Goal: Task Accomplishment & Management: Manage account settings

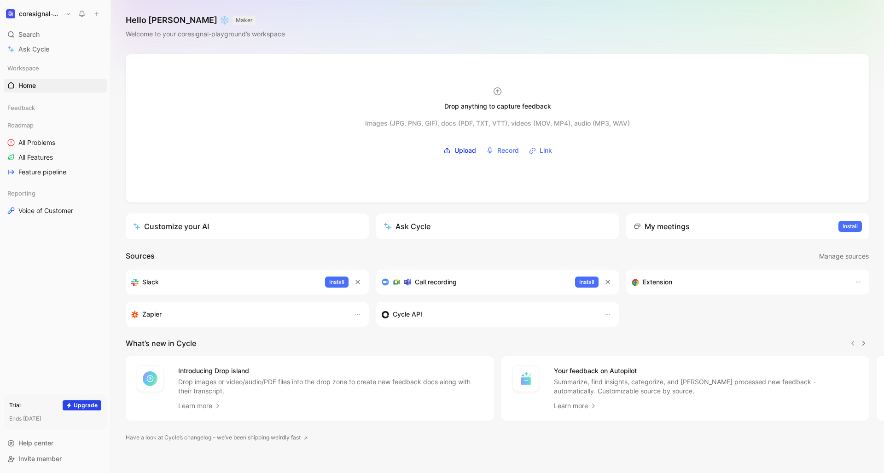
click at [44, 15] on h1 "coresignal-playground" at bounding box center [40, 14] width 43 height 8
click at [55, 6] on div at bounding box center [442, 236] width 884 height 473
click at [68, 15] on button "coresignal-playground" at bounding box center [39, 13] width 70 height 13
click at [47, 12] on div at bounding box center [442, 236] width 884 height 473
click at [35, 12] on h1 "coresignal-playground" at bounding box center [40, 14] width 43 height 8
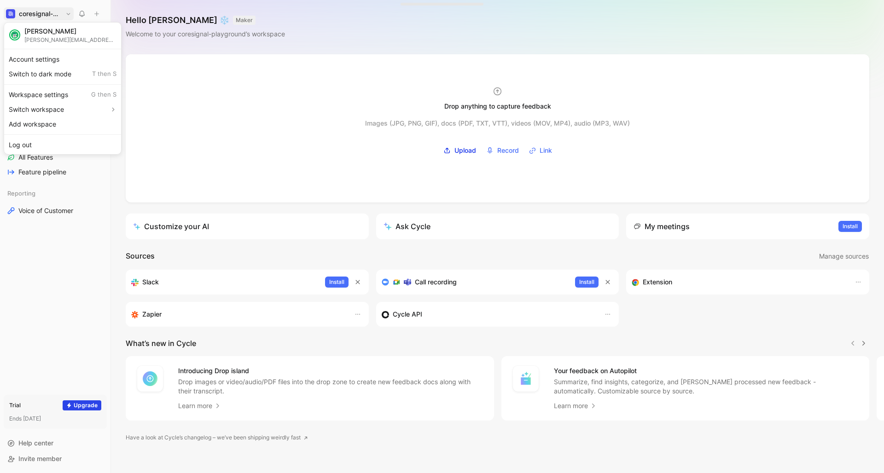
click at [35, 12] on div at bounding box center [442, 236] width 884 height 473
click at [69, 14] on button "coresignal-playground" at bounding box center [39, 13] width 70 height 13
click at [41, 97] on div "Workspace settings G then S" at bounding box center [62, 94] width 113 height 15
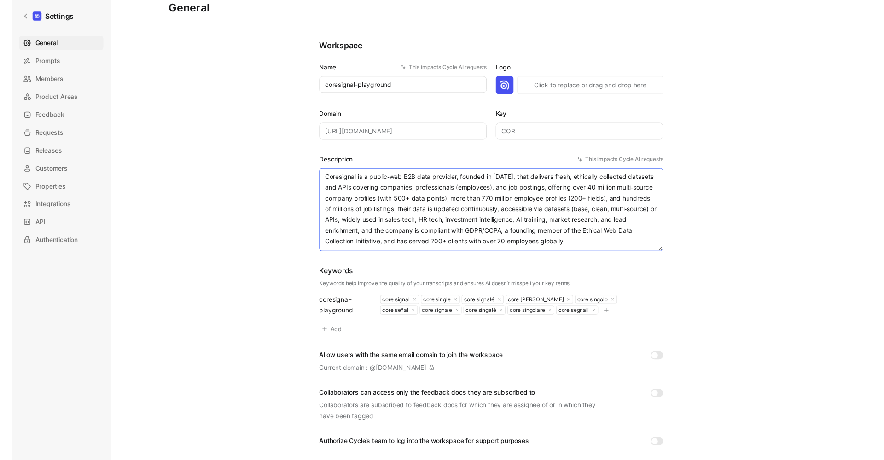
scroll to position [14, 0]
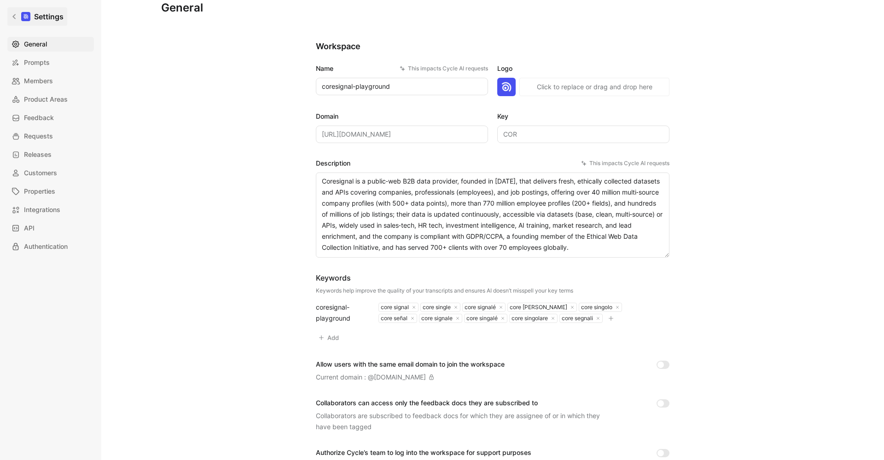
click at [12, 18] on icon at bounding box center [14, 16] width 6 height 6
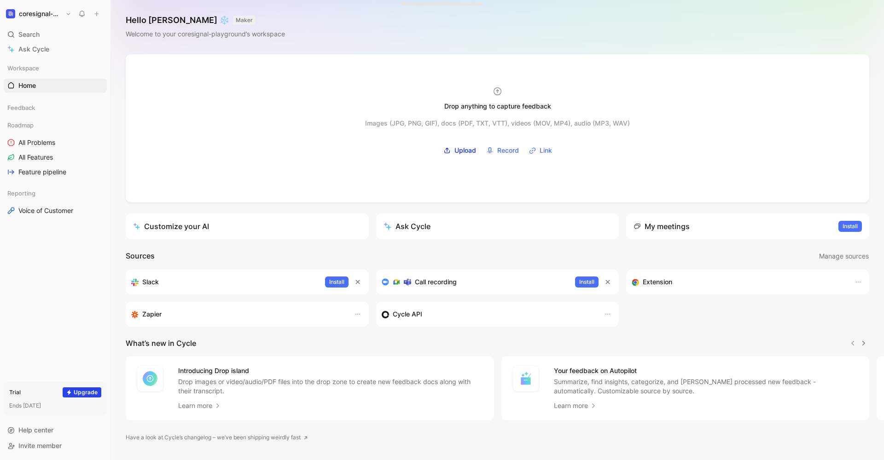
click at [66, 14] on button "coresignal-playground" at bounding box center [39, 13] width 70 height 13
click at [47, 92] on div "Workspace settings G then S" at bounding box center [62, 94] width 113 height 15
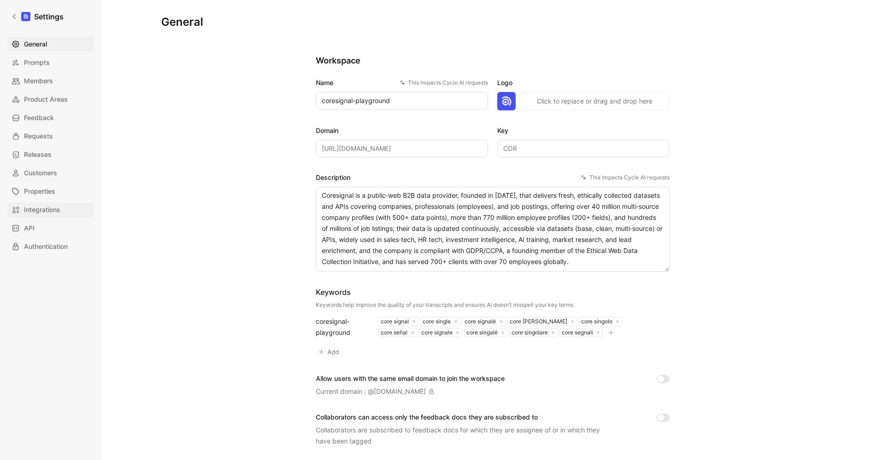
click at [52, 209] on span "Integrations" at bounding box center [42, 209] width 36 height 11
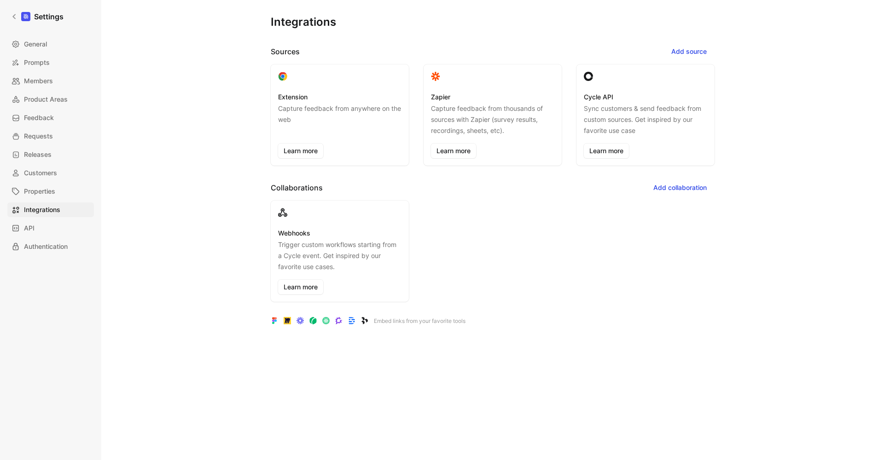
click at [596, 221] on div "Webhooks Trigger custom workflows starting from a Cycle event. Get inspired by …" at bounding box center [493, 251] width 444 height 101
click at [498, 239] on div "Webhooks Trigger custom workflows starting from a Cycle event. Get inspired by …" at bounding box center [493, 251] width 444 height 101
click at [699, 55] on span "Add source" at bounding box center [688, 51] width 35 height 11
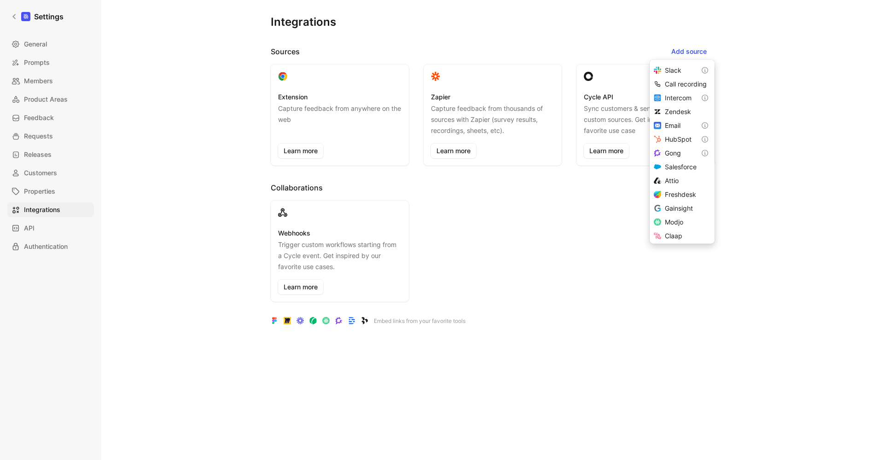
click at [576, 189] on header "Collaborations Add collaboration" at bounding box center [493, 188] width 444 height 15
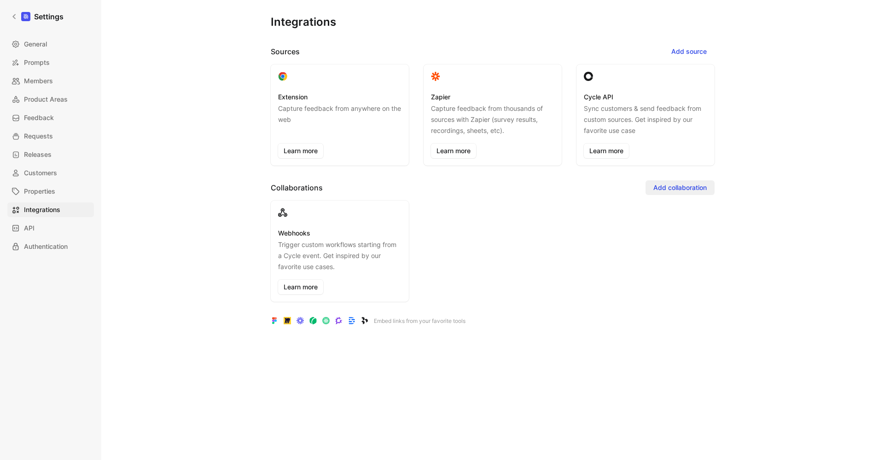
click at [685, 184] on span "Add collaboration" at bounding box center [679, 187] width 53 height 11
click at [600, 225] on div "Webhooks Trigger custom workflows starting from a Cycle event. Get inspired by …" at bounding box center [493, 251] width 444 height 101
click at [695, 50] on span "Add source" at bounding box center [688, 51] width 35 height 11
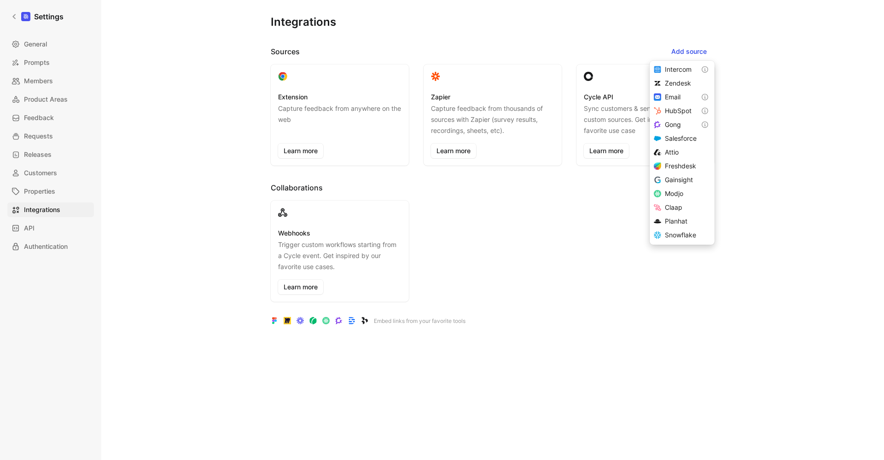
scroll to position [39, 0]
click at [682, 130] on span "Salesforce" at bounding box center [681, 129] width 32 height 8
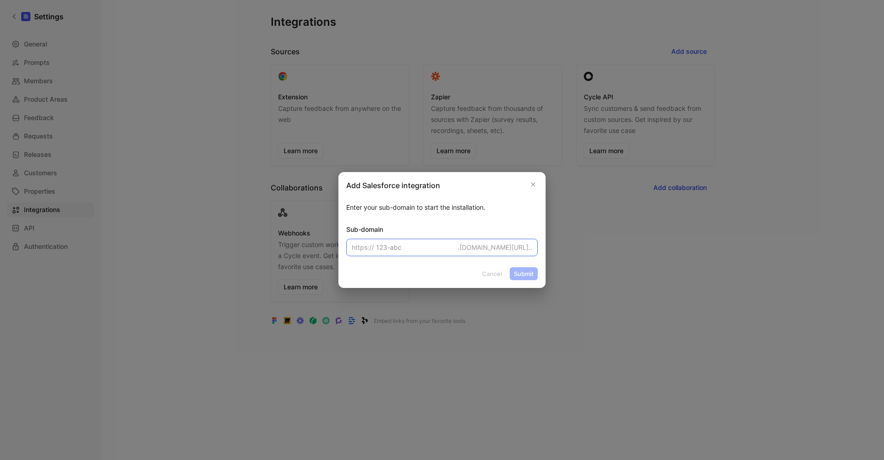
click at [395, 248] on input at bounding box center [442, 247] width 192 height 17
paste input "[URL][DOMAIN_NAME]"
type input "[URL][DOMAIN_NAME]"
type input "c"
paste input "[URL][DOMAIN_NAME]"
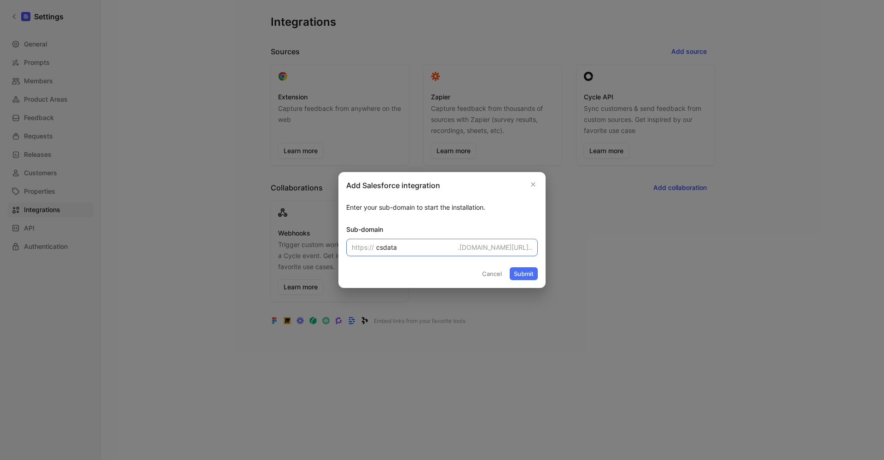
type input "csdata"
click at [526, 274] on button "Submit" at bounding box center [524, 274] width 28 height 13
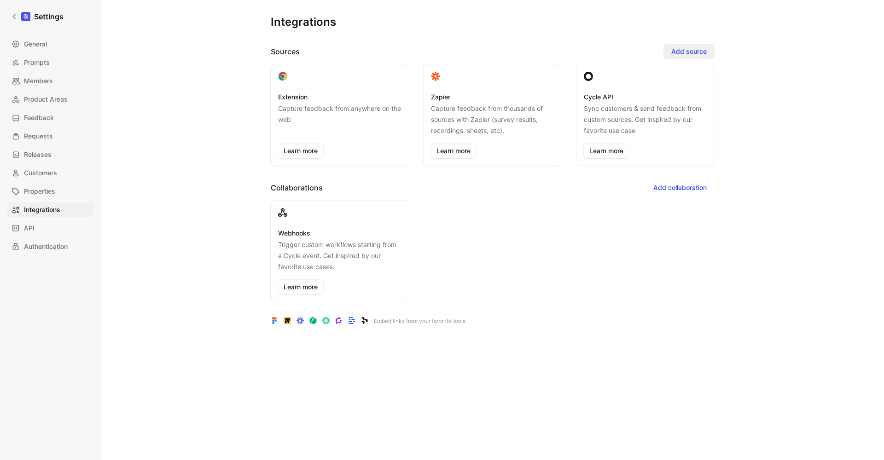
click at [686, 48] on span "Add source" at bounding box center [688, 51] width 35 height 11
click at [510, 302] on div "Webhooks Trigger custom workflows starting from a Cycle event. Get inspired by …" at bounding box center [493, 251] width 444 height 101
click at [694, 50] on span "Add source" at bounding box center [688, 51] width 35 height 11
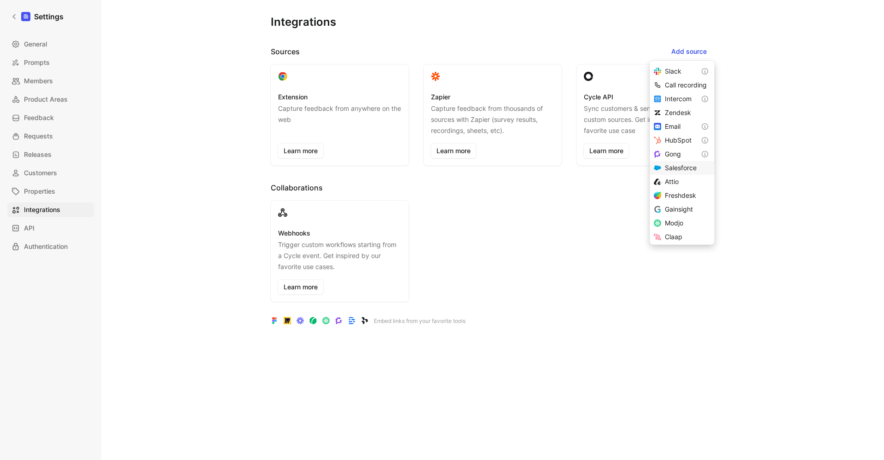
click at [672, 172] on div "Salesforce" at bounding box center [686, 168] width 42 height 11
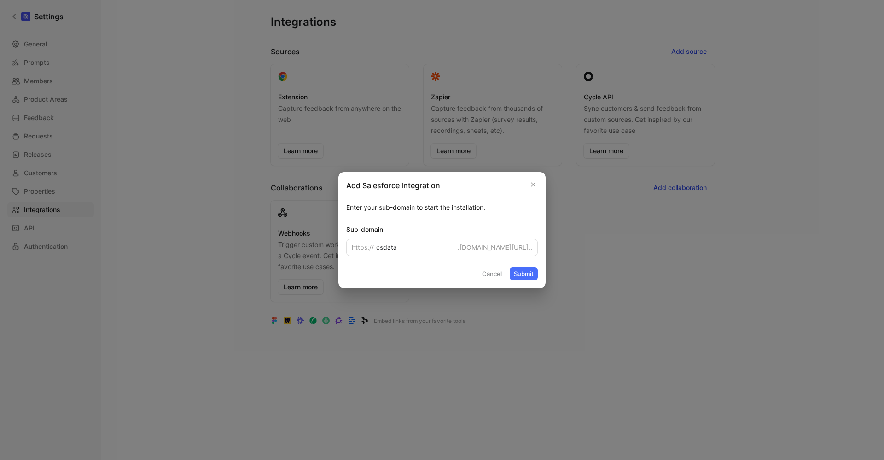
type input "csdata"
click at [518, 282] on div "Add Salesforce integration Enter your sub-domain to start the installation. Sub…" at bounding box center [441, 230] width 207 height 116
click at [525, 277] on button "Submit" at bounding box center [524, 274] width 28 height 13
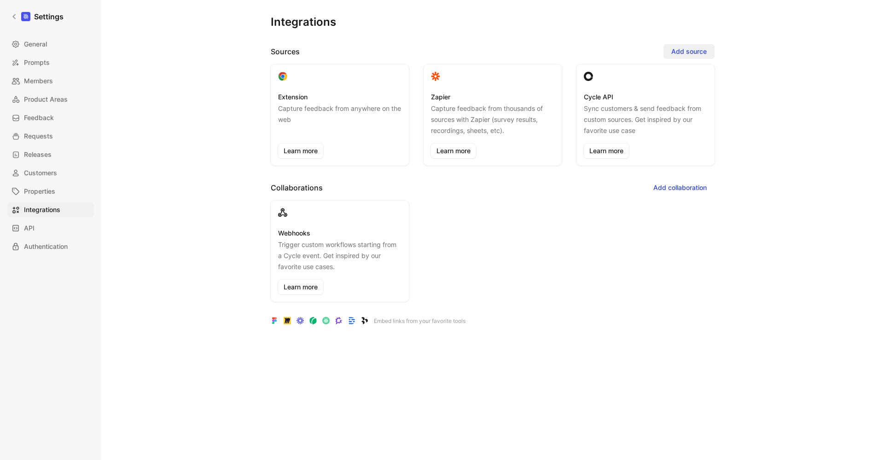
click at [685, 56] on span "Add source" at bounding box center [688, 51] width 35 height 11
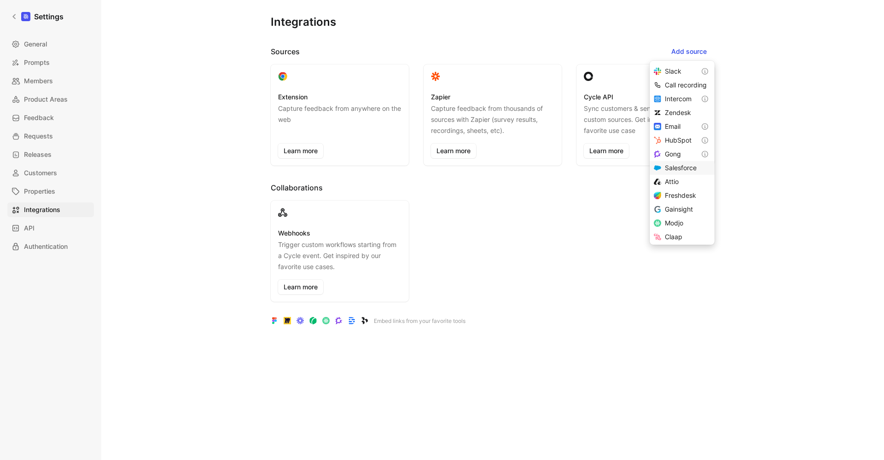
click at [672, 166] on span "Salesforce" at bounding box center [681, 168] width 32 height 8
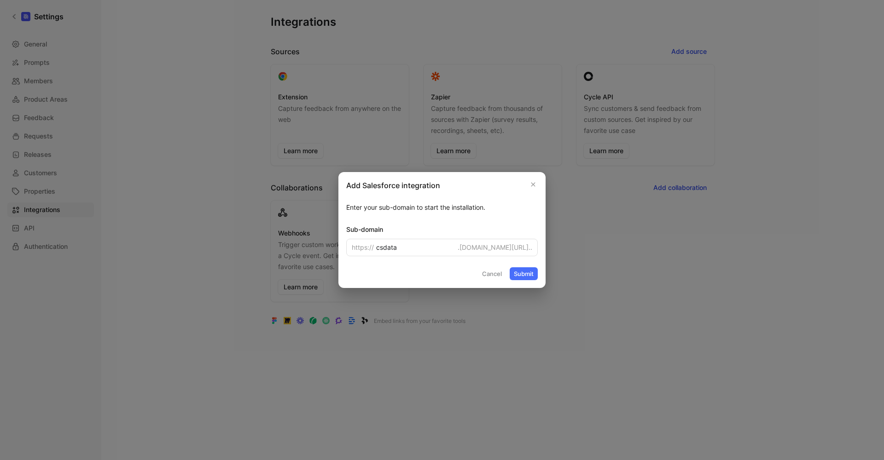
type input "csdata"
click at [523, 273] on button "Submit" at bounding box center [524, 274] width 28 height 13
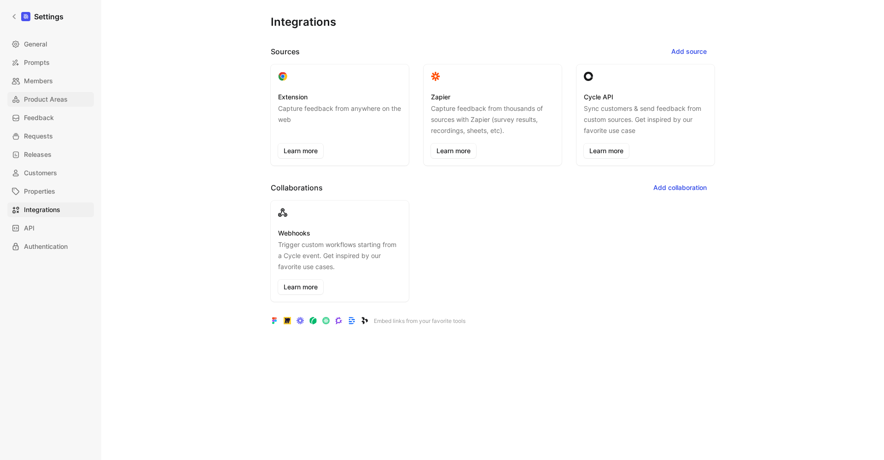
click at [49, 99] on span "Product Areas" at bounding box center [46, 99] width 44 height 11
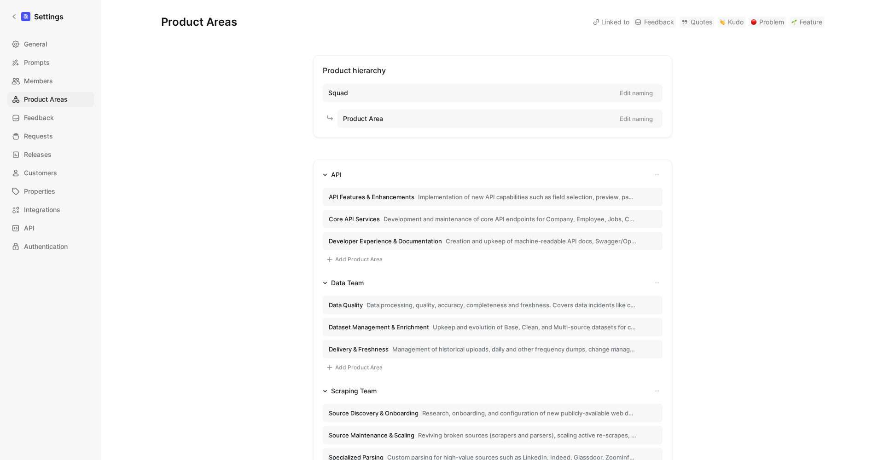
click at [637, 94] on button "Edit naming" at bounding box center [636, 93] width 41 height 13
click at [692, 149] on div "Product hierarchy Squad Cancel Save Product Area Edit naming API API Features &…" at bounding box center [492, 359] width 663 height 609
click at [414, 99] on input "Squad" at bounding box center [467, 92] width 285 height 17
click at [274, 131] on div "Product hierarchy Squad Cancel Save Product Area Edit naming API API Features &…" at bounding box center [492, 359] width 663 height 609
click at [385, 116] on div "Product Area Edit naming" at bounding box center [500, 119] width 325 height 18
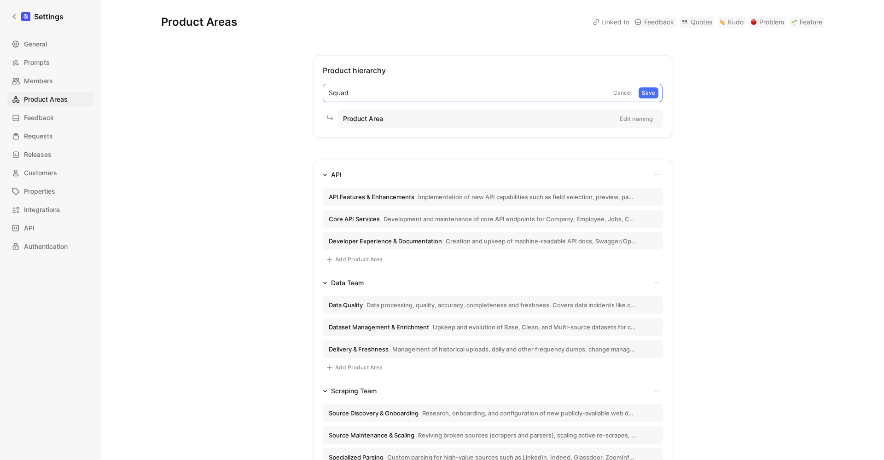
click at [357, 89] on input "Squad" at bounding box center [467, 92] width 285 height 17
click at [292, 125] on div "Product hierarchy Cancel Save Product Area Edit naming API API Features & Enhan…" at bounding box center [492, 359] width 663 height 609
click at [623, 94] on button "Cancel" at bounding box center [622, 92] width 25 height 11
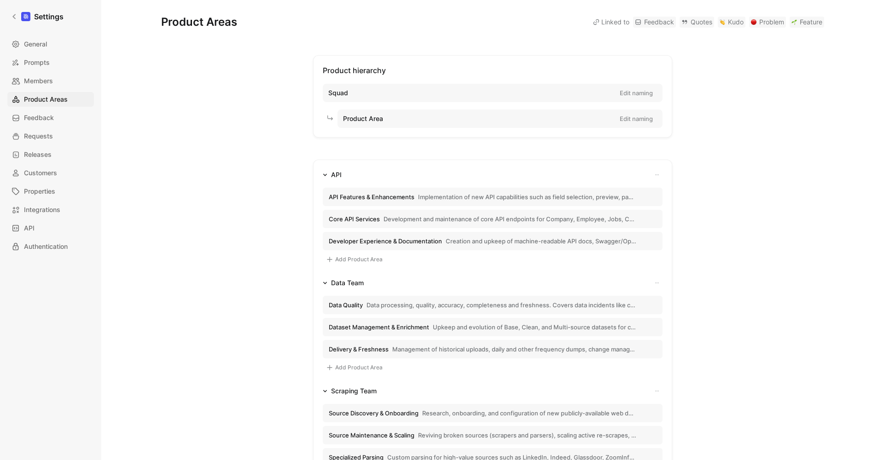
click at [715, 122] on div "Product hierarchy Squad Edit naming Product Area Edit naming API API Features &…" at bounding box center [492, 359] width 663 height 609
click at [38, 43] on span "General" at bounding box center [35, 44] width 23 height 11
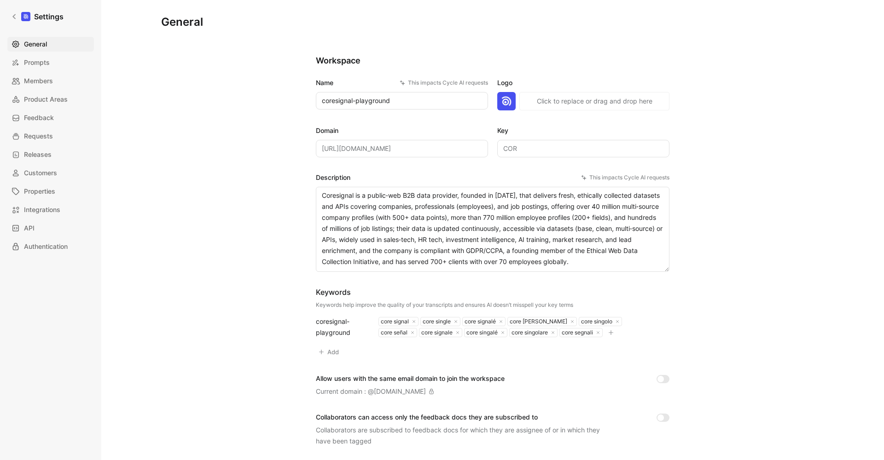
click at [525, 149] on input "COR" at bounding box center [583, 148] width 172 height 17
click at [52, 95] on span "Product Areas" at bounding box center [46, 99] width 44 height 11
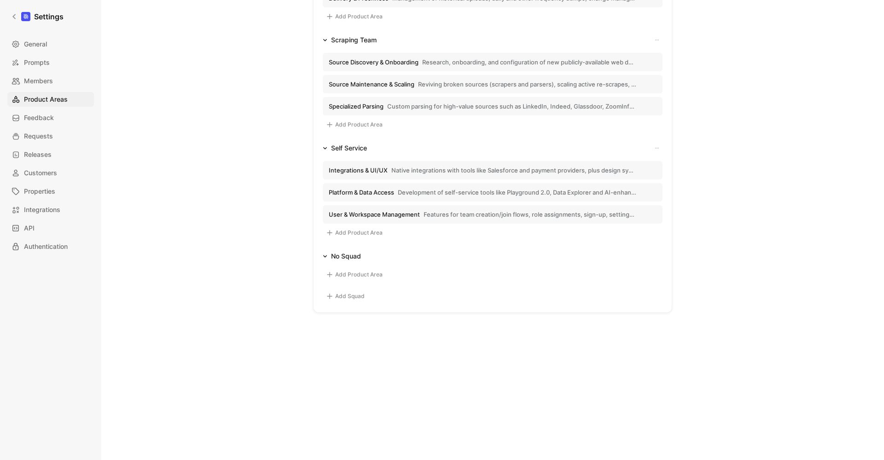
scroll to position [351, 0]
click at [326, 257] on icon "button" at bounding box center [325, 256] width 5 height 5
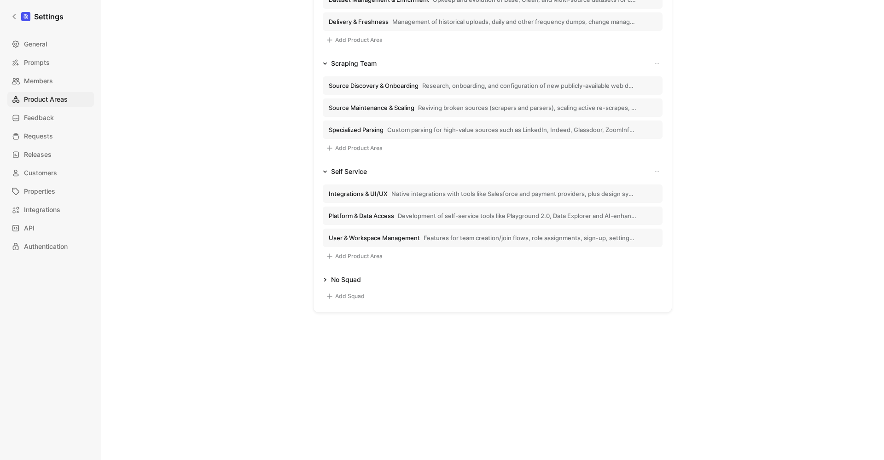
click at [283, 243] on div "Product hierarchy Squad Edit naming Product Area Edit naming API API Features &…" at bounding box center [492, 20] width 663 height 586
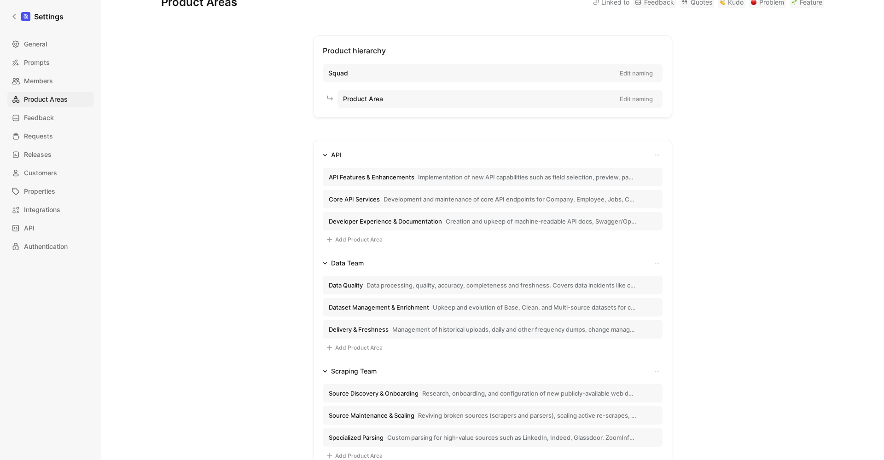
scroll to position [0, 0]
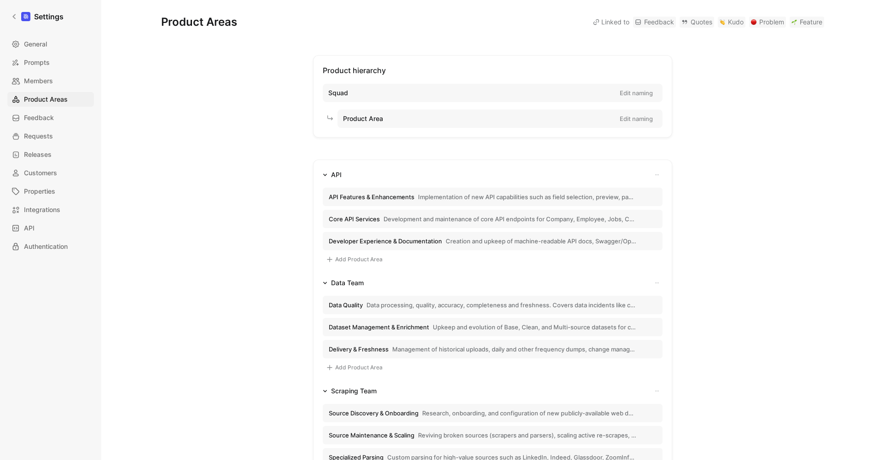
click at [401, 69] on div "Product hierarchy Squad Edit naming Product Area Edit naming" at bounding box center [492, 96] width 359 height 82
click at [455, 74] on div "Product hierarchy Squad Edit naming Product Area Edit naming" at bounding box center [492, 96] width 359 height 82
click at [659, 175] on icon "button" at bounding box center [657, 175] width 6 height 6
click at [648, 209] on div "Dismiss popup Edit title Squad Delete Squad" at bounding box center [628, 199] width 67 height 34
click at [732, 232] on div at bounding box center [442, 230] width 884 height 460
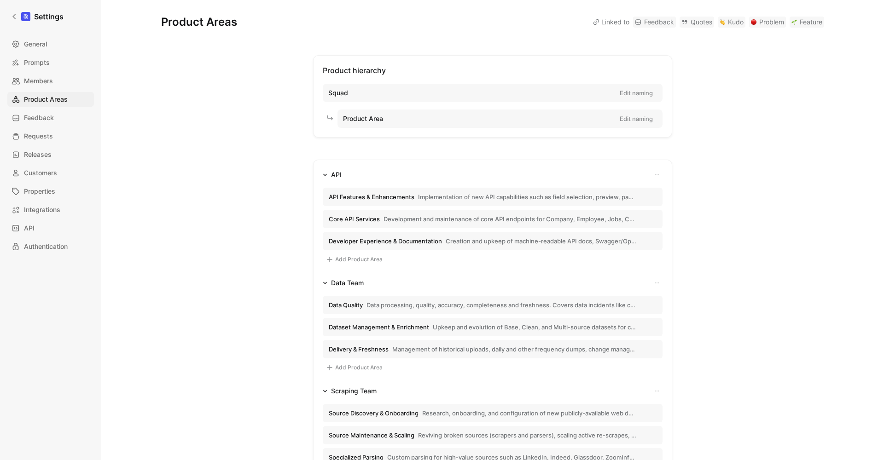
click at [661, 173] on button "button" at bounding box center [657, 174] width 11 height 11
click at [14, 13] on div at bounding box center [442, 230] width 884 height 460
click at [639, 89] on button "Edit naming" at bounding box center [636, 93] width 41 height 13
click at [721, 84] on div "Product hierarchy Squad Cancel Save Product Area Edit naming API API Features &…" at bounding box center [492, 348] width 663 height 586
click at [441, 136] on div "Product hierarchy Squad Cancel Save Product Area Edit naming" at bounding box center [492, 96] width 359 height 82
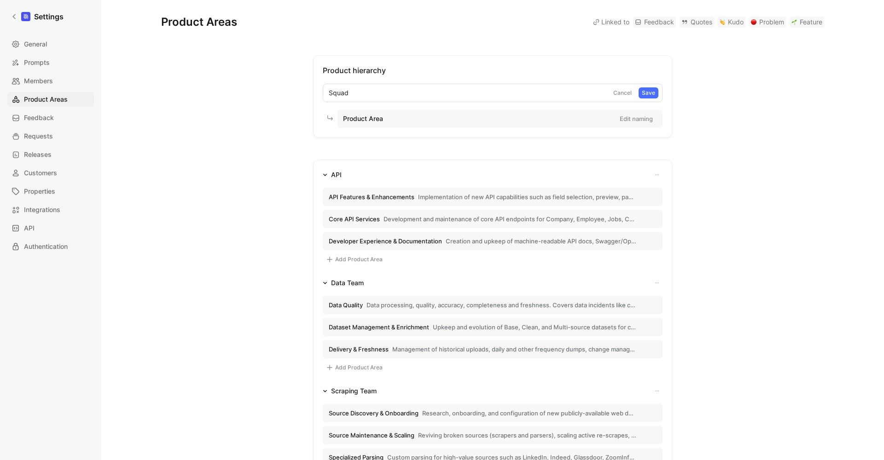
click at [350, 123] on span "Product Area" at bounding box center [363, 118] width 40 height 11
click at [329, 119] on icon at bounding box center [329, 117] width 7 height 7
click at [388, 121] on div "Product Area Edit naming" at bounding box center [500, 119] width 325 height 18
click at [41, 134] on span "Requests" at bounding box center [38, 136] width 29 height 11
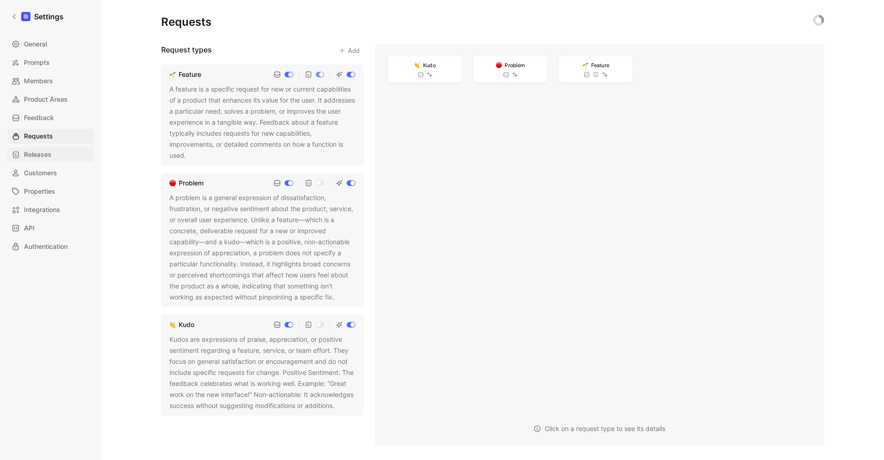
click at [42, 156] on span "Releases" at bounding box center [38, 154] width 28 height 11
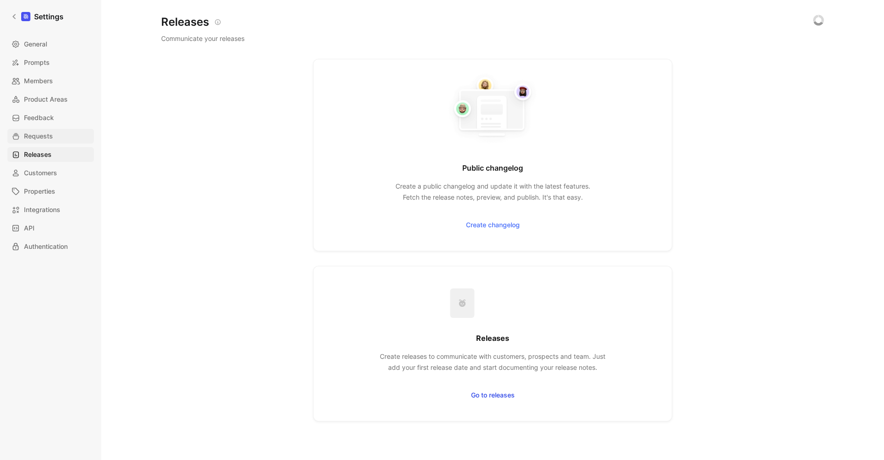
click at [48, 139] on span "Requests" at bounding box center [38, 136] width 29 height 11
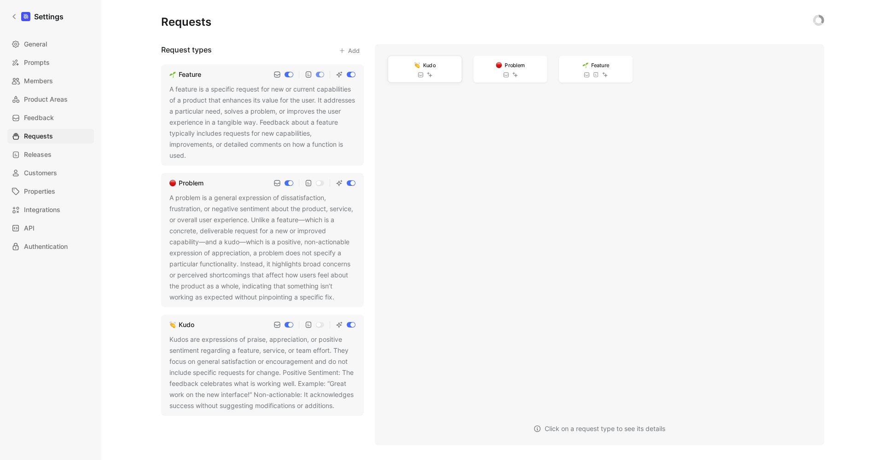
click at [421, 74] on use at bounding box center [420, 74] width 5 height 5
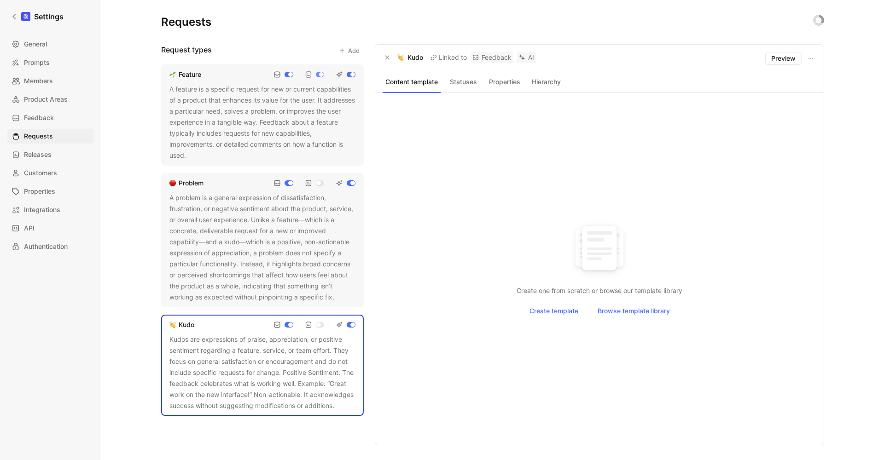
click at [549, 82] on button "Hierarchy" at bounding box center [546, 82] width 38 height 12
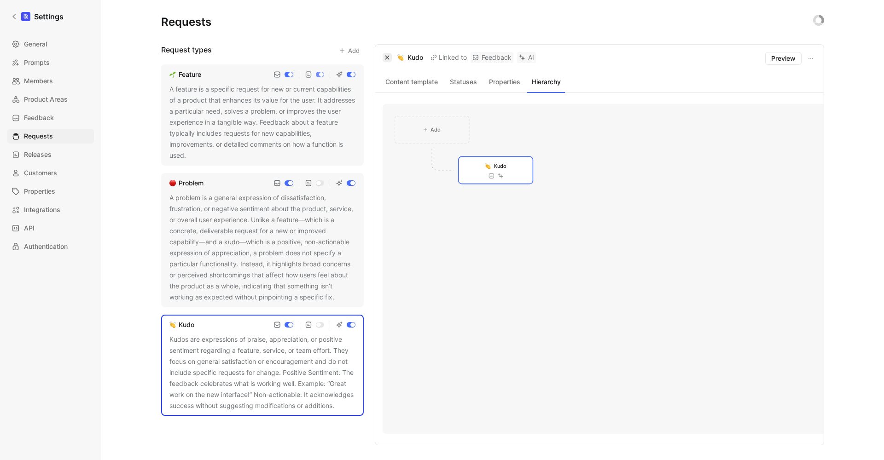
click at [387, 58] on icon "button" at bounding box center [387, 58] width 4 height 4
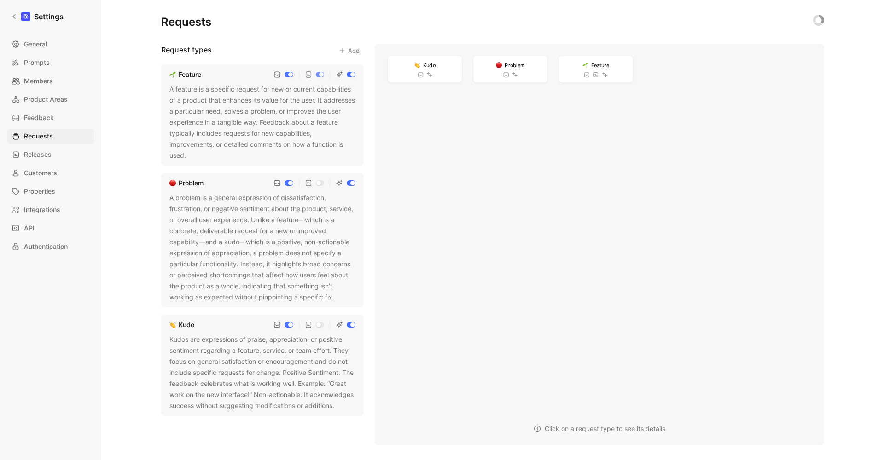
click at [591, 13] on div "Requests Request types Add Feature A feature is a specific request for new or c…" at bounding box center [492, 223] width 663 height 446
click at [498, 250] on div "Kudo" at bounding box center [486, 254] width 74 height 27
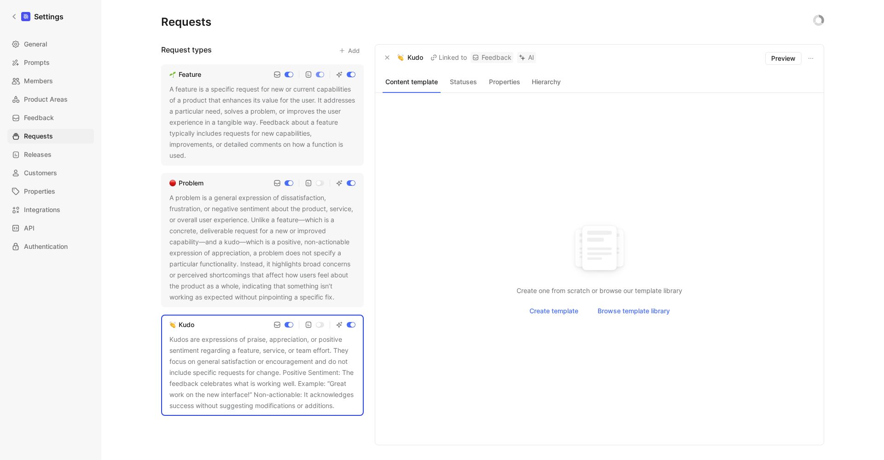
click at [550, 76] on button "Hierarchy" at bounding box center [546, 82] width 38 height 12
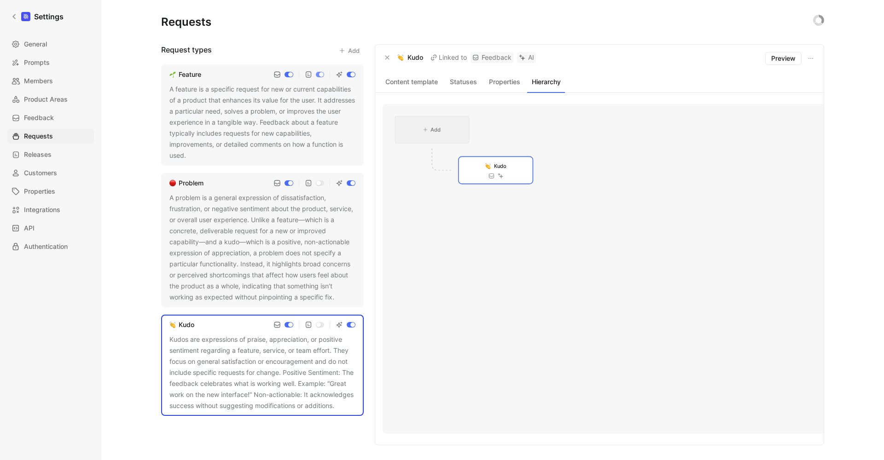
click at [437, 139] on div "Add" at bounding box center [432, 130] width 74 height 27
click at [386, 58] on icon "button" at bounding box center [388, 58] width 6 height 6
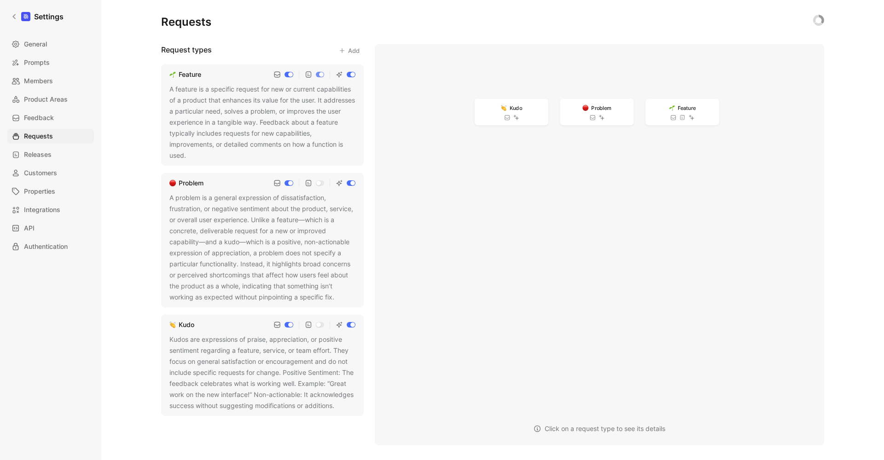
click at [248, 112] on div "A feature is a specific request for new or current capabilities of a product th…" at bounding box center [262, 122] width 186 height 77
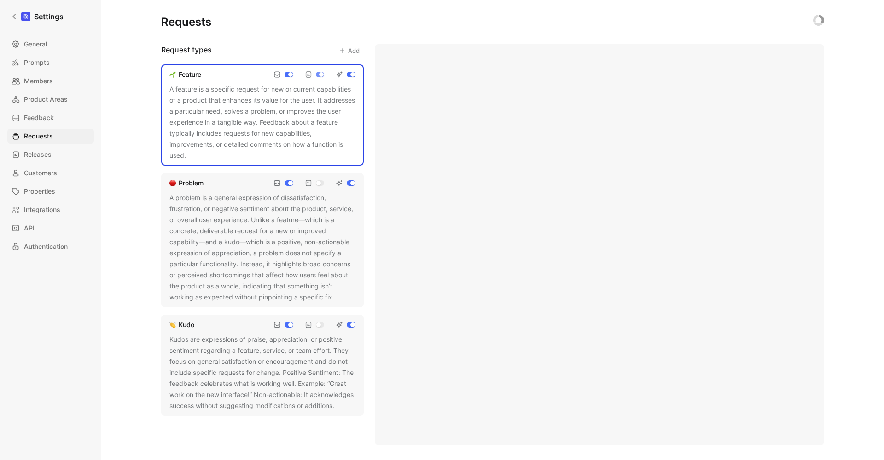
click at [248, 112] on div "A feature is a specific request for new or current capabilities of a product th…" at bounding box center [262, 122] width 186 height 77
click at [258, 117] on div "A feature is a specific request for new or current capabilities of a product th…" at bounding box center [262, 122] width 186 height 77
copy div "A feature is a specific request for new or current capabilities of a product th…"
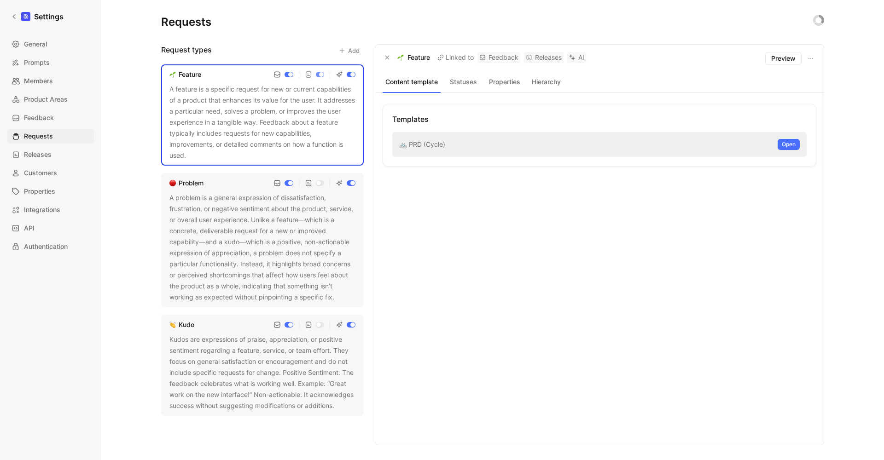
click at [192, 184] on div "Problem" at bounding box center [191, 183] width 25 height 11
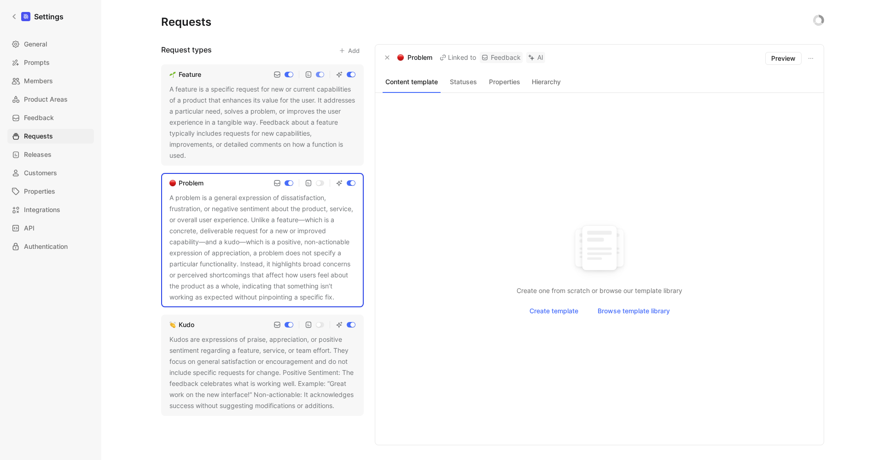
click at [192, 184] on div "Problem" at bounding box center [191, 183] width 25 height 11
click at [191, 184] on div "Problem" at bounding box center [191, 183] width 25 height 11
click at [260, 253] on div "A problem is a general expression of dissatisfaction, frustration, or negative …" at bounding box center [262, 247] width 186 height 111
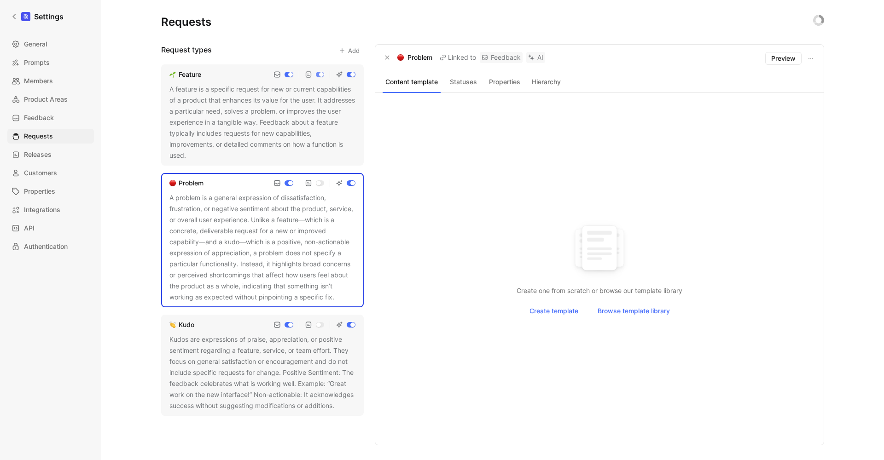
click at [260, 253] on div "A problem is a general expression of dissatisfaction, frustration, or negative …" at bounding box center [262, 247] width 186 height 111
click at [216, 357] on div "Kudos are expressions of praise, appreciation, or positive sentiment regarding …" at bounding box center [262, 372] width 186 height 77
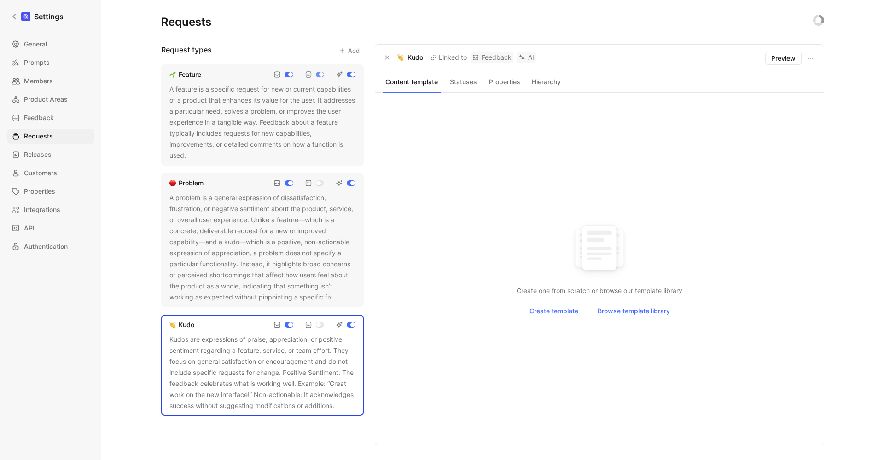
click at [216, 357] on div "Kudos are expressions of praise, appreciation, or positive sentiment regarding …" at bounding box center [262, 372] width 186 height 77
click at [350, 48] on button "Add" at bounding box center [349, 50] width 29 height 13
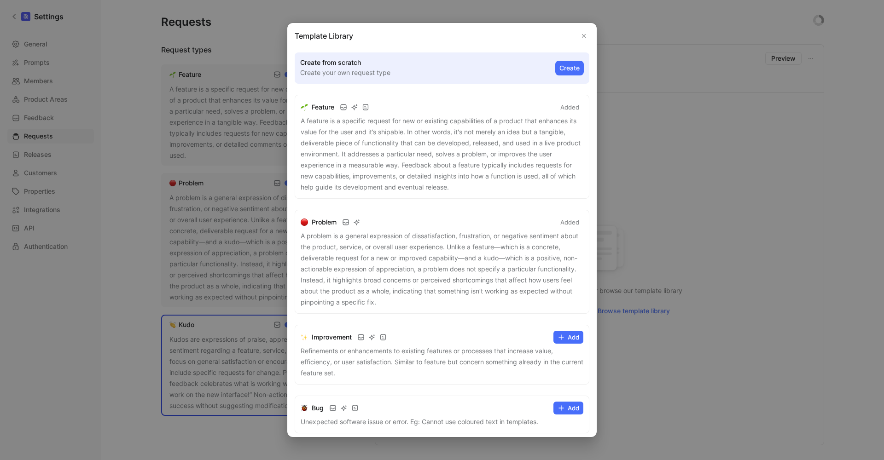
click at [583, 36] on icon "Close" at bounding box center [584, 36] width 6 height 6
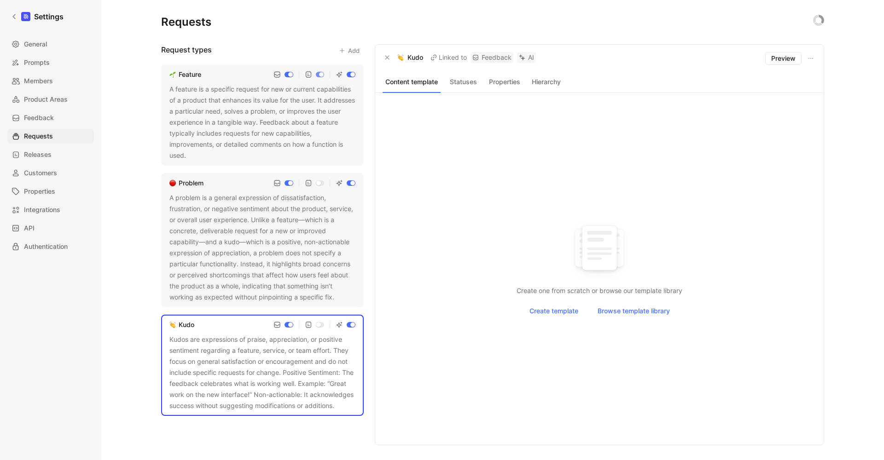
click at [504, 263] on img at bounding box center [599, 251] width 419 height 62
click at [462, 331] on div "Create one from scratch or browse our template library Create template Browse t…" at bounding box center [600, 269] width 434 height 330
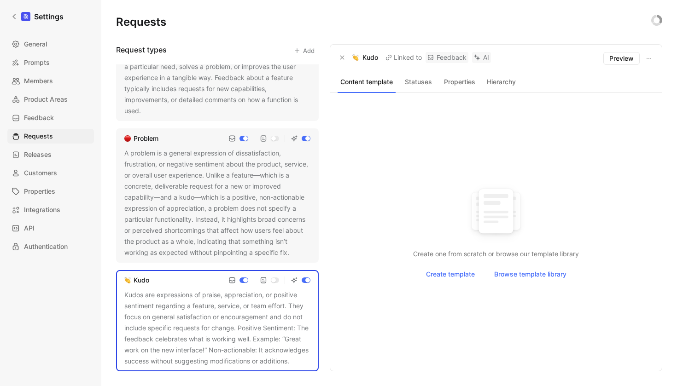
scroll to position [56, 0]
click at [43, 206] on span "Integrations" at bounding box center [42, 209] width 36 height 11
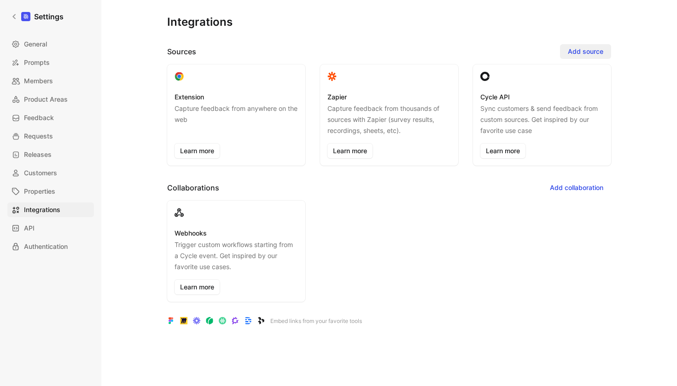
click at [595, 50] on span "Add source" at bounding box center [585, 51] width 35 height 11
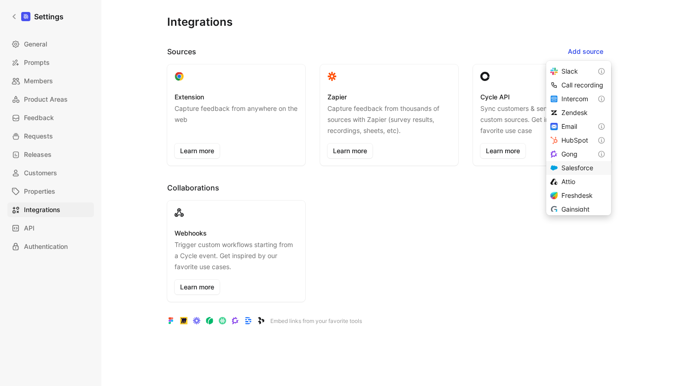
click at [574, 165] on span "Salesforce" at bounding box center [577, 168] width 32 height 8
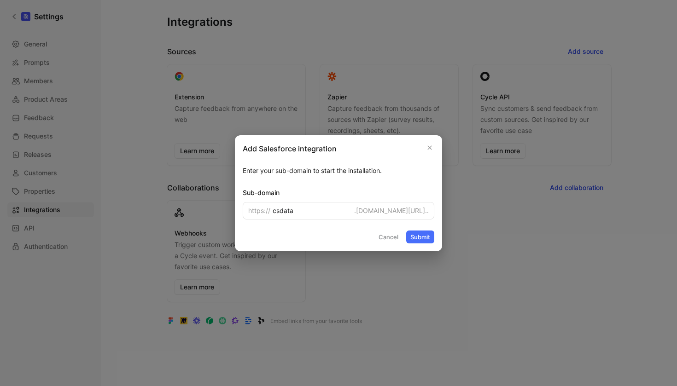
type input "csdata"
click at [419, 233] on button "Submit" at bounding box center [420, 237] width 28 height 13
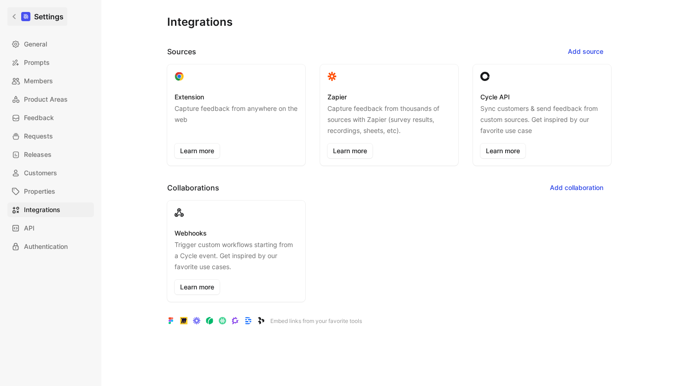
click at [20, 18] on link "Settings" at bounding box center [37, 16] width 60 height 18
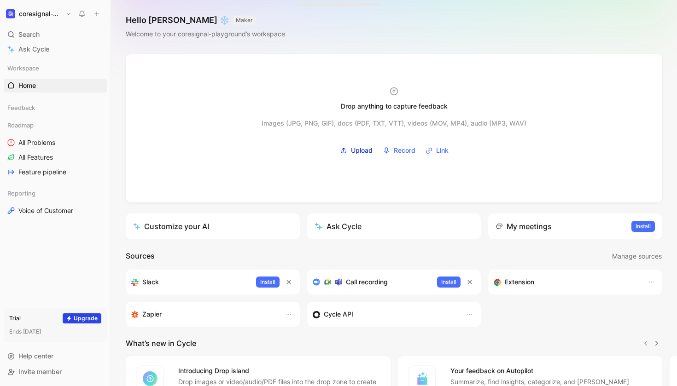
click at [63, 9] on button "coresignal-playground" at bounding box center [39, 13] width 70 height 13
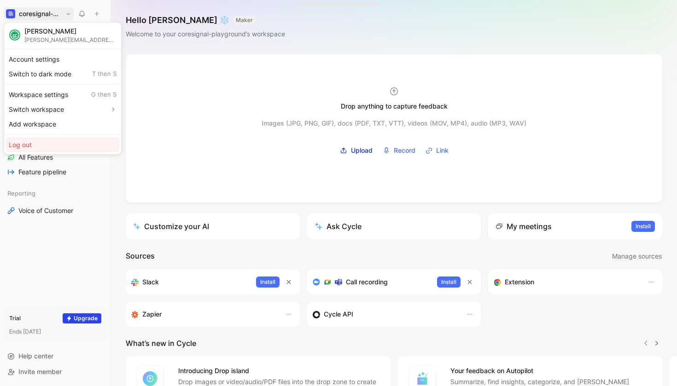
click at [27, 146] on div "Log out" at bounding box center [62, 145] width 113 height 15
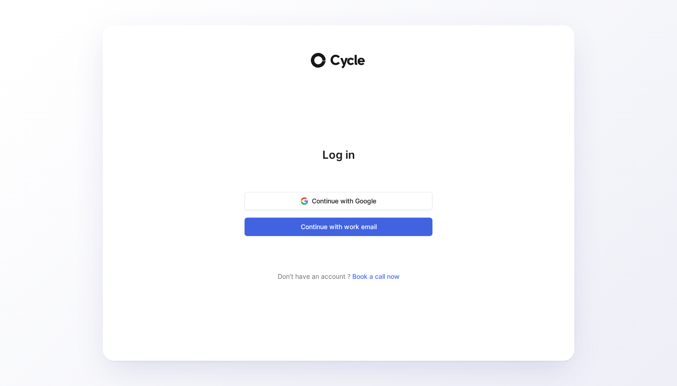
click at [342, 231] on span "Continue with work email" at bounding box center [338, 226] width 165 height 11
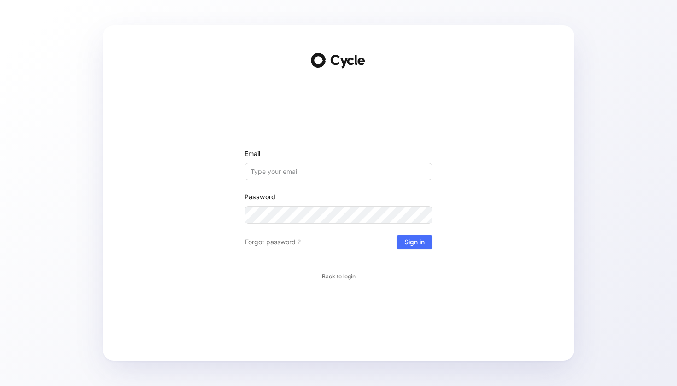
click at [277, 171] on input "Email" at bounding box center [339, 171] width 188 height 17
click at [277, 175] on input "Email" at bounding box center [339, 171] width 188 height 17
type input "[PERSON_NAME][EMAIL_ADDRESS][DOMAIN_NAME]"
click at [414, 242] on button "Sign in" at bounding box center [414, 242] width 36 height 15
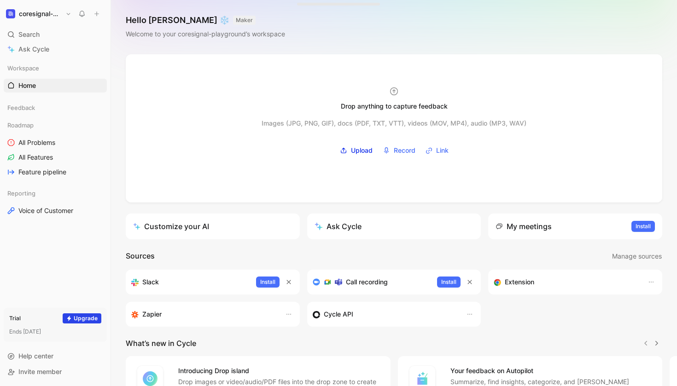
click at [69, 17] on button "coresignal-playground" at bounding box center [39, 13] width 70 height 13
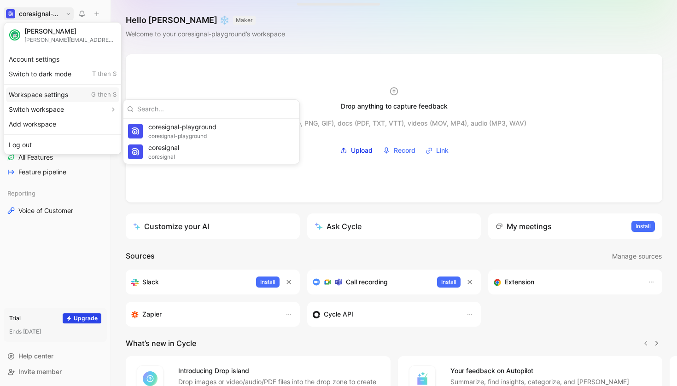
click at [52, 97] on div "Workspace settings G then S" at bounding box center [62, 94] width 113 height 15
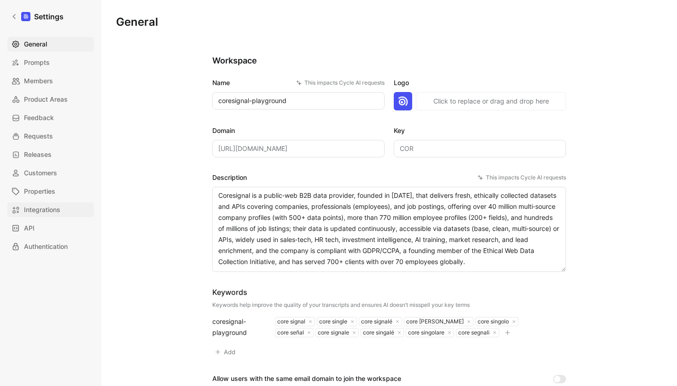
click at [52, 210] on span "Integrations" at bounding box center [42, 209] width 36 height 11
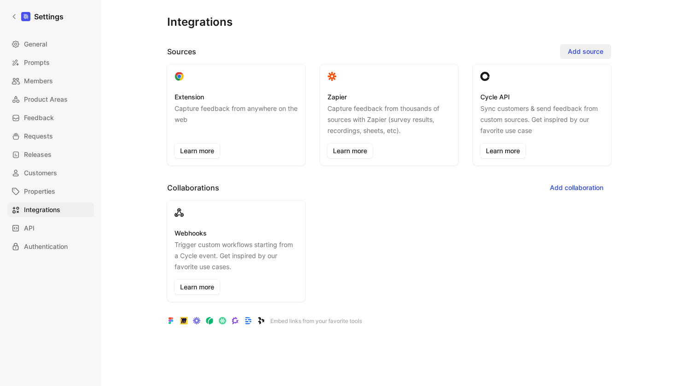
click at [590, 52] on span "Add source" at bounding box center [585, 51] width 35 height 11
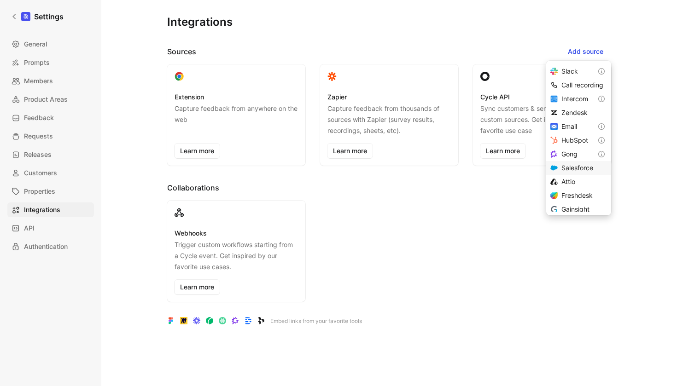
click at [580, 166] on span "Salesforce" at bounding box center [577, 168] width 32 height 8
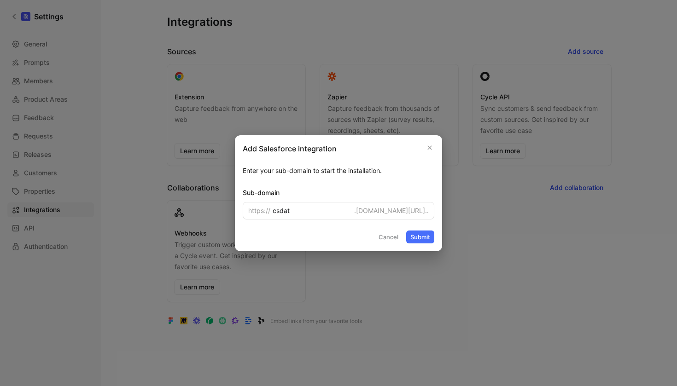
type input "csdata"
click at [420, 237] on button "Submit" at bounding box center [420, 237] width 28 height 13
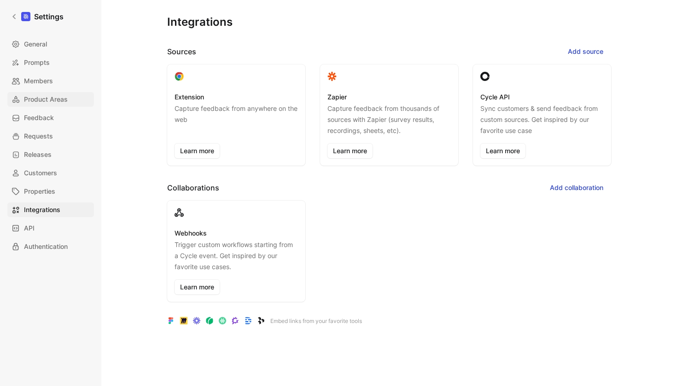
click at [48, 99] on span "Product Areas" at bounding box center [46, 99] width 44 height 11
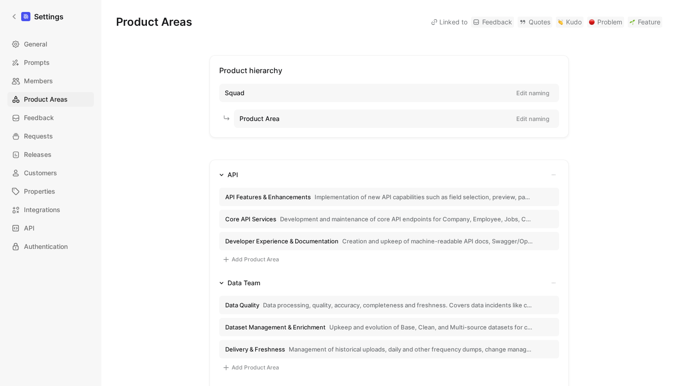
drag, startPoint x: 235, startPoint y: 174, endPoint x: 259, endPoint y: 229, distance: 60.4
click at [259, 229] on div "API API Features & Enhancements Implementation of new API capabilities such as …" at bounding box center [389, 219] width 340 height 101
click at [221, 173] on icon "button" at bounding box center [221, 175] width 5 height 5
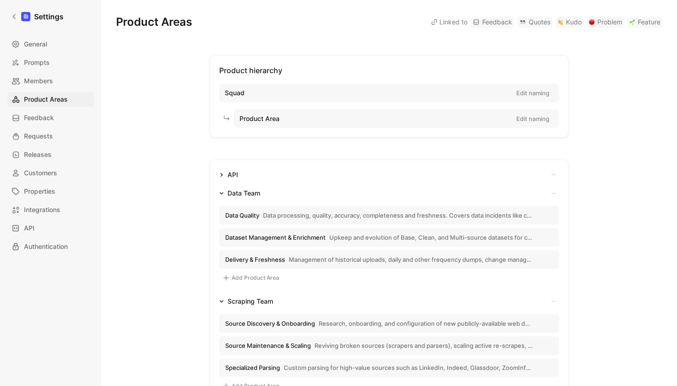
click at [552, 175] on icon "button" at bounding box center [554, 175] width 6 height 6
click at [384, 180] on div at bounding box center [338, 193] width 677 height 386
click at [221, 173] on icon "button" at bounding box center [221, 175] width 5 height 5
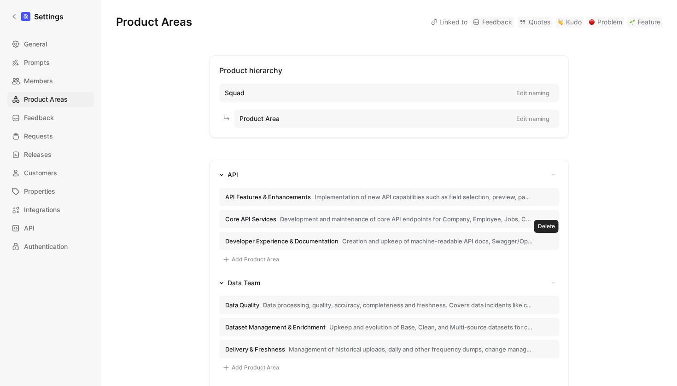
click at [0, 0] on icon "button" at bounding box center [0, 0] width 0 height 0
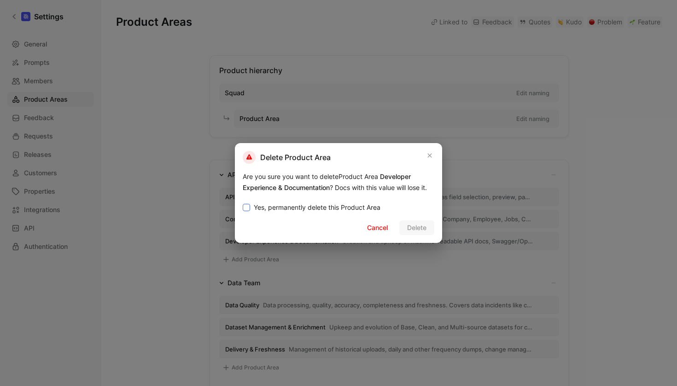
click at [328, 207] on span "Yes, permanently delete this Product Area" at bounding box center [317, 207] width 127 height 11
click at [243, 202] on input "Yes, permanently delete this Product Area" at bounding box center [243, 202] width 0 height 0
click at [425, 226] on span "Delete" at bounding box center [416, 227] width 19 height 11
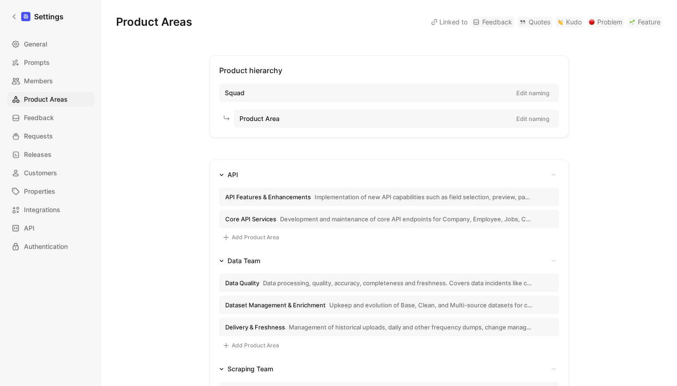
click at [0, 0] on use "button" at bounding box center [0, 0] width 0 height 0
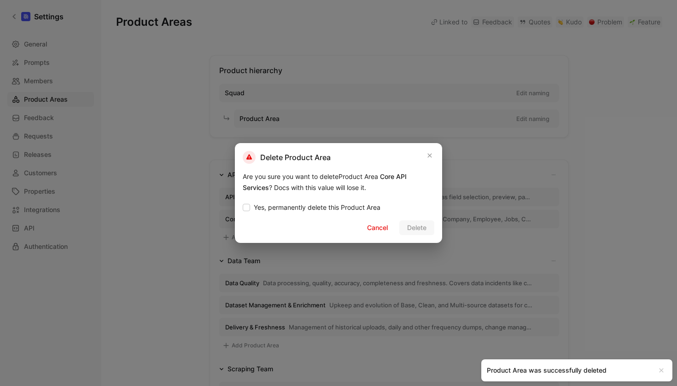
click at [353, 214] on div "Yes, permanently delete this Product Area Cancel Delete" at bounding box center [339, 218] width 192 height 35
click at [355, 209] on span "Yes, permanently delete this Product Area" at bounding box center [317, 207] width 127 height 11
click at [243, 202] on input "Yes, permanently delete this Product Area" at bounding box center [243, 202] width 0 height 0
click at [420, 228] on span "Delete" at bounding box center [416, 227] width 19 height 11
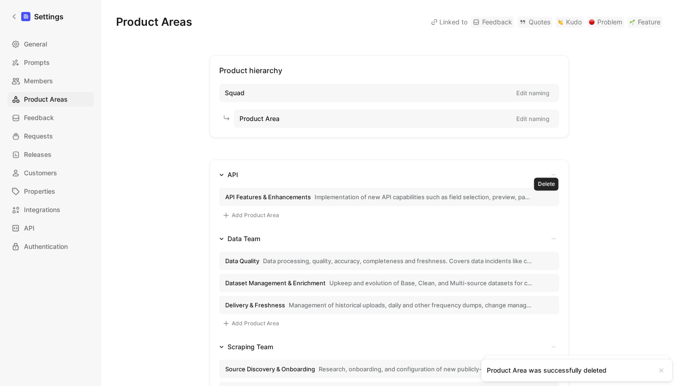
click at [0, 0] on icon "button" at bounding box center [0, 0] width 0 height 0
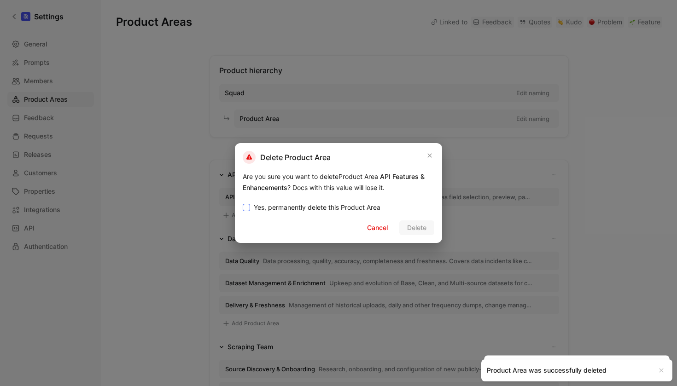
click at [298, 204] on span "Yes, permanently delete this Product Area" at bounding box center [317, 207] width 127 height 11
click at [243, 202] on input "Yes, permanently delete this Product Area" at bounding box center [243, 202] width 0 height 0
click at [425, 227] on span "Delete" at bounding box center [416, 227] width 19 height 11
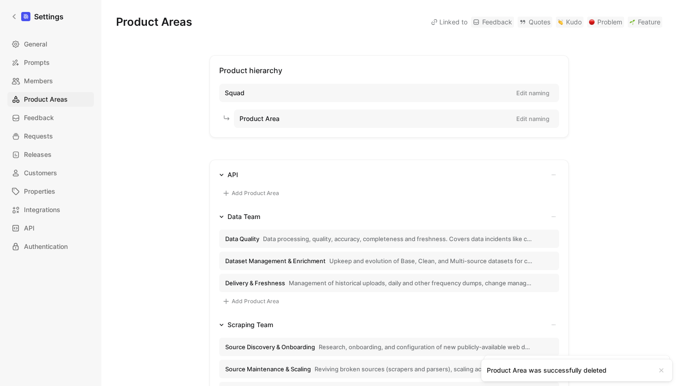
click at [553, 173] on icon "button" at bounding box center [554, 175] width 6 height 6
click at [517, 210] on span "Delete Squad" at bounding box center [527, 206] width 41 height 9
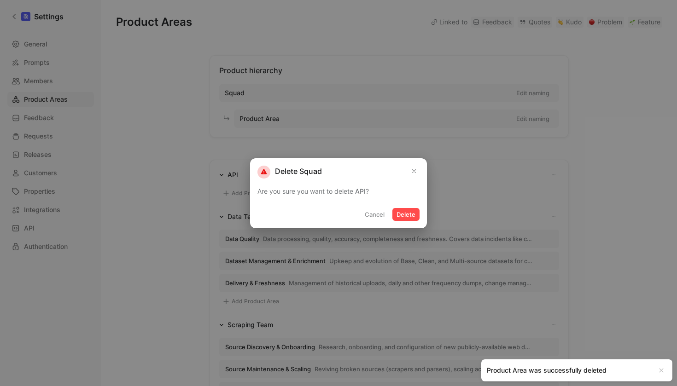
click at [399, 213] on button "Delete" at bounding box center [405, 214] width 27 height 13
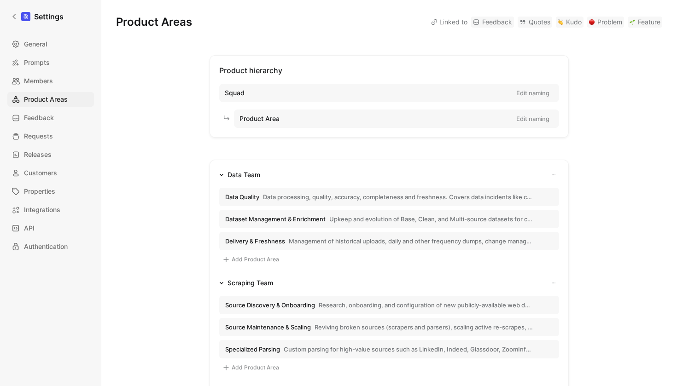
click at [557, 173] on button "button" at bounding box center [553, 174] width 11 height 11
click at [459, 171] on div at bounding box center [338, 193] width 677 height 386
click at [0, 0] on button "button" at bounding box center [0, 0] width 0 height 0
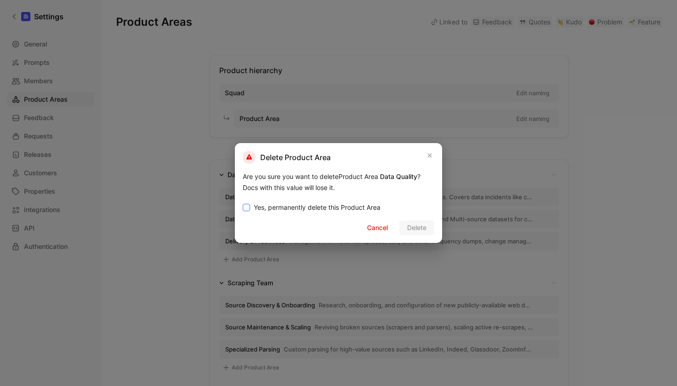
click at [315, 205] on span "Yes, permanently delete this Product Area" at bounding box center [317, 207] width 127 height 11
click at [243, 202] on input "Yes, permanently delete this Product Area" at bounding box center [243, 202] width 0 height 0
click at [411, 225] on span "Delete" at bounding box center [416, 227] width 19 height 11
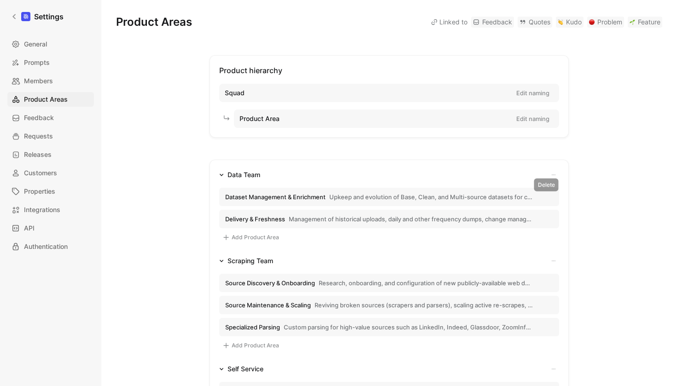
click at [0, 0] on icon "button" at bounding box center [0, 0] width 0 height 0
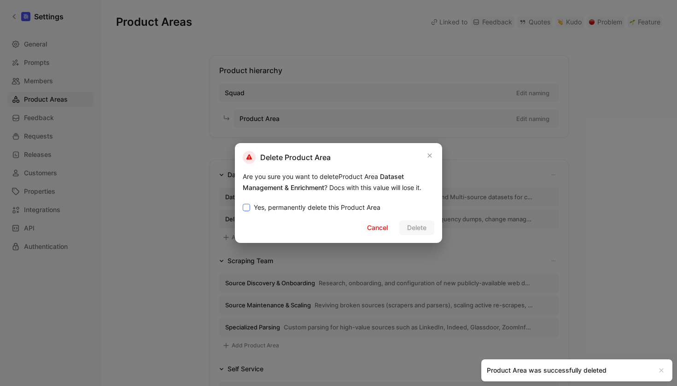
click at [338, 207] on span "Yes, permanently delete this Product Area" at bounding box center [317, 207] width 127 height 11
click at [243, 202] on input "Yes, permanently delete this Product Area" at bounding box center [243, 202] width 0 height 0
click at [425, 228] on span "Delete" at bounding box center [416, 227] width 19 height 11
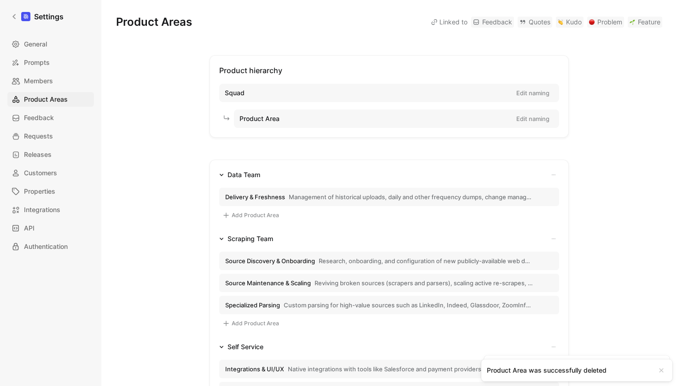
click at [0, 0] on button "button" at bounding box center [0, 0] width 0 height 0
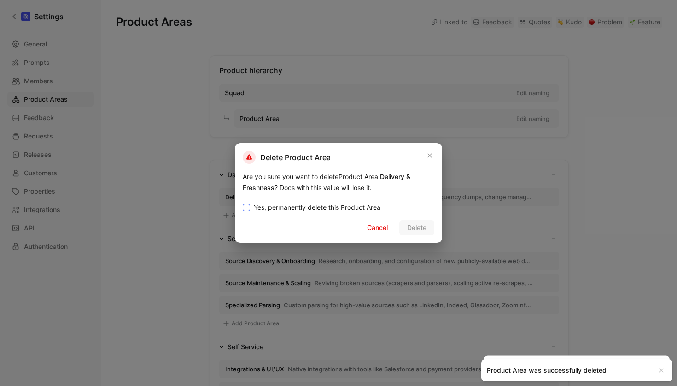
click at [361, 208] on span "Yes, permanently delete this Product Area" at bounding box center [317, 207] width 127 height 11
click at [243, 202] on input "Yes, permanently delete this Product Area" at bounding box center [243, 202] width 0 height 0
click at [430, 229] on button "Delete" at bounding box center [416, 228] width 35 height 15
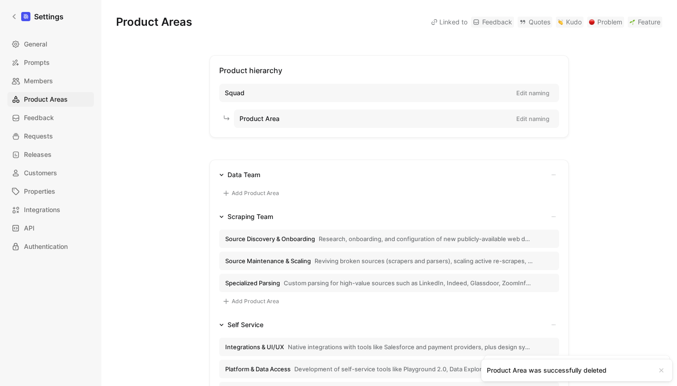
click at [0, 0] on button "button" at bounding box center [0, 0] width 0 height 0
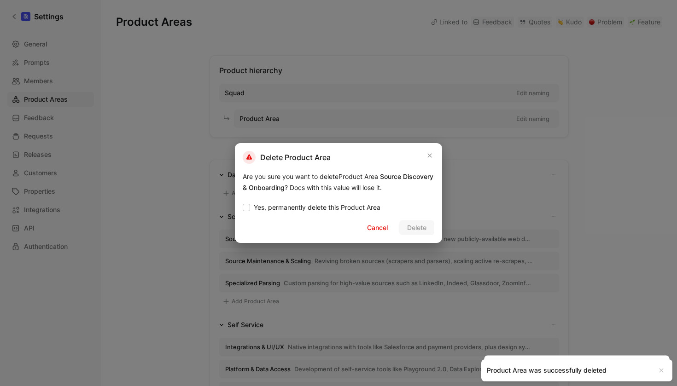
click at [366, 215] on div "Yes, permanently delete this Product Area Cancel Delete" at bounding box center [339, 218] width 192 height 35
click at [367, 208] on span "Yes, permanently delete this Product Area" at bounding box center [317, 207] width 127 height 11
click at [243, 202] on input "Yes, permanently delete this Product Area" at bounding box center [243, 202] width 0 height 0
click at [417, 232] on span "Delete" at bounding box center [416, 227] width 19 height 11
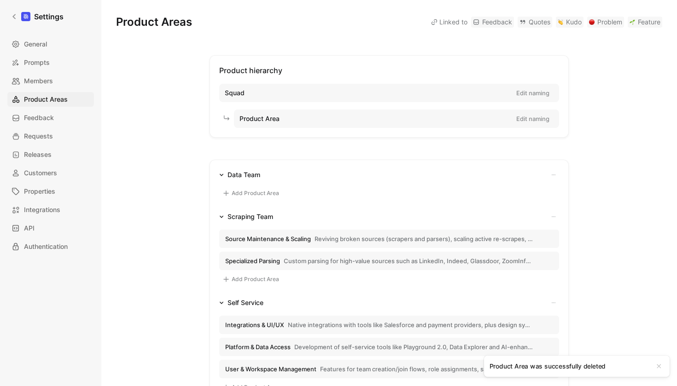
click at [554, 216] on icon "button" at bounding box center [554, 217] width 6 height 6
click at [533, 201] on div at bounding box center [338, 193] width 677 height 386
click at [552, 238] on button "Source Maintenance & Scaling Reviving broken sources (scrapers and parsers), sc…" at bounding box center [389, 239] width 340 height 18
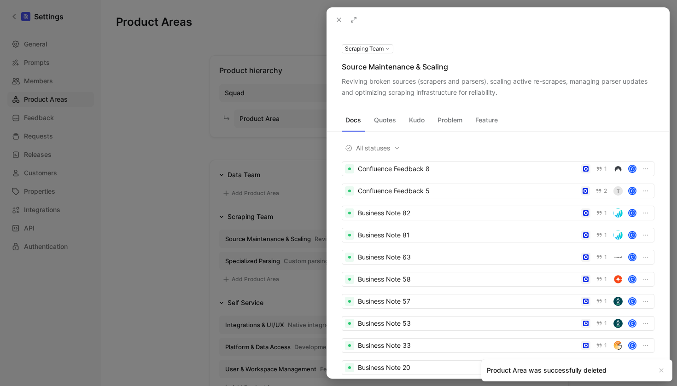
click at [259, 205] on div at bounding box center [338, 193] width 677 height 386
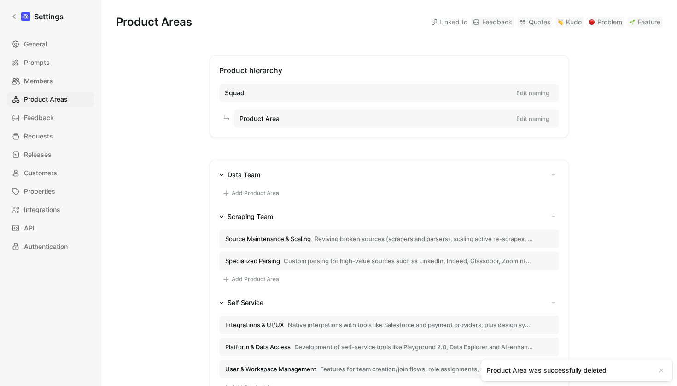
click at [556, 174] on button "button" at bounding box center [553, 174] width 11 height 11
click at [522, 203] on span "Delete Squad" at bounding box center [527, 206] width 41 height 9
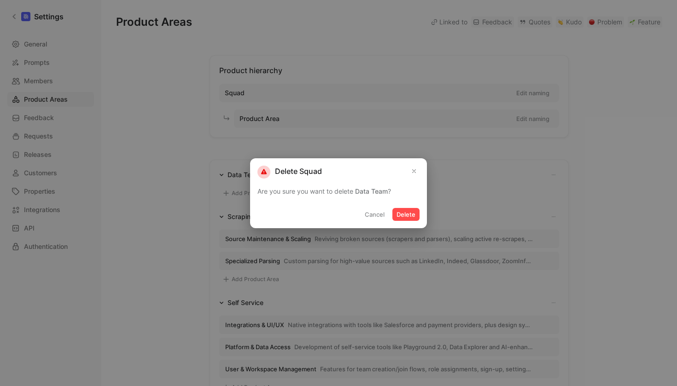
click at [415, 216] on button "Delete" at bounding box center [405, 214] width 27 height 13
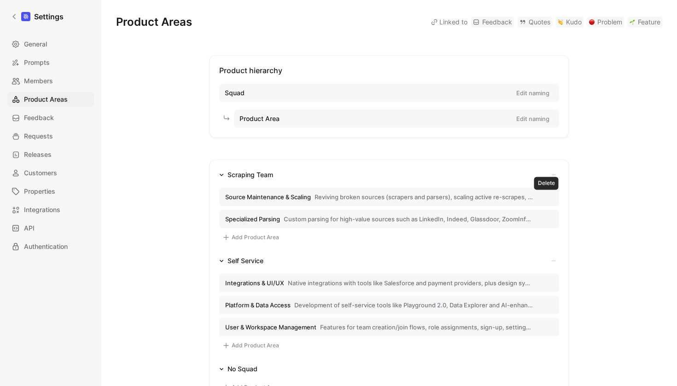
click at [0, 0] on icon "button" at bounding box center [0, 0] width 0 height 0
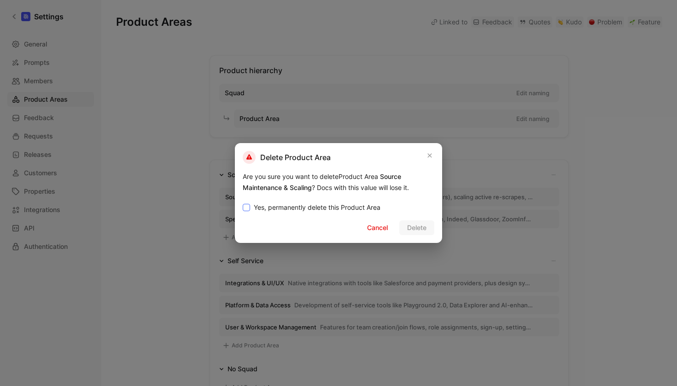
click at [320, 204] on span "Yes, permanently delete this Product Area" at bounding box center [317, 207] width 127 height 11
click at [243, 202] on input "Yes, permanently delete this Product Area" at bounding box center [243, 202] width 0 height 0
click at [422, 224] on span "Delete" at bounding box center [416, 227] width 19 height 11
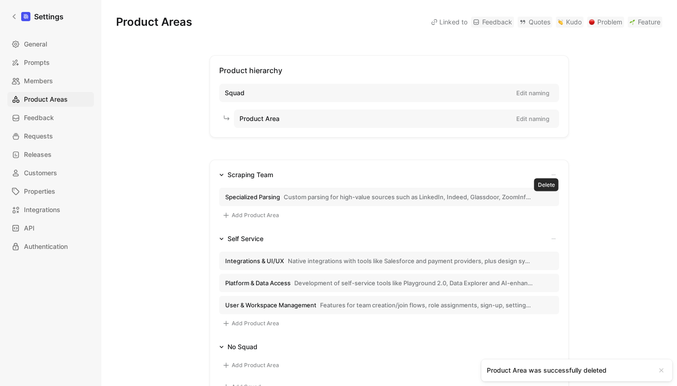
click at [0, 0] on icon "button" at bounding box center [0, 0] width 0 height 0
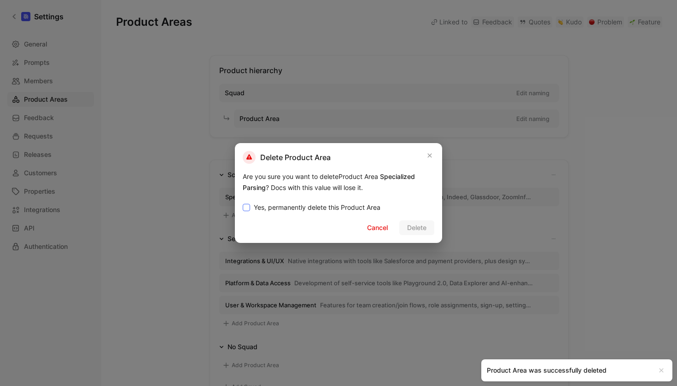
click at [347, 205] on span "Yes, permanently delete this Product Area" at bounding box center [317, 207] width 127 height 11
click at [243, 202] on input "Yes, permanently delete this Product Area" at bounding box center [243, 202] width 0 height 0
click at [411, 224] on span "Delete" at bounding box center [416, 227] width 19 height 11
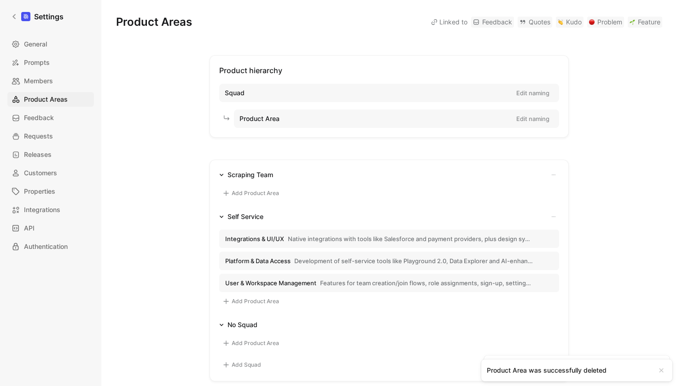
click at [561, 173] on div "Scraping Team Add Product Area Self Service Integrations & UI/UX Native integra…" at bounding box center [389, 271] width 359 height 222
click at [554, 174] on icon "button" at bounding box center [554, 175] width 6 height 6
click at [529, 207] on span "Delete Squad" at bounding box center [527, 206] width 41 height 9
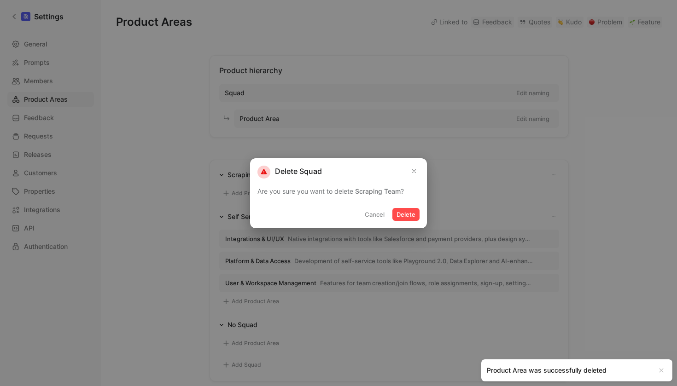
click at [401, 216] on button "Delete" at bounding box center [405, 214] width 27 height 13
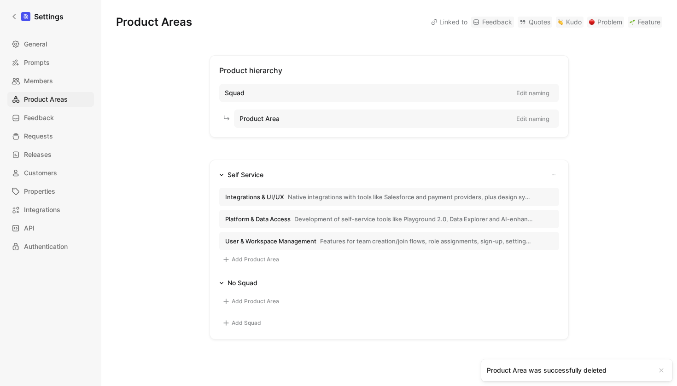
click at [0, 0] on icon "button" at bounding box center [0, 0] width 0 height 0
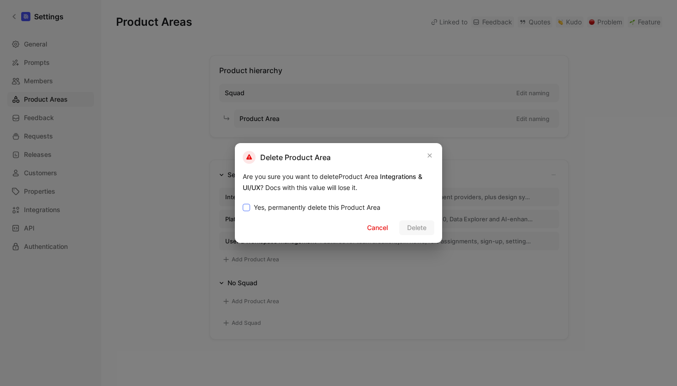
click at [345, 202] on div "Yes, permanently delete this Product Area Cancel Delete" at bounding box center [339, 218] width 192 height 35
click at [326, 206] on span "Yes, permanently delete this Product Area" at bounding box center [317, 207] width 127 height 11
click at [243, 202] on input "Yes, permanently delete this Product Area" at bounding box center [243, 202] width 0 height 0
click at [410, 222] on button "Delete" at bounding box center [416, 228] width 35 height 15
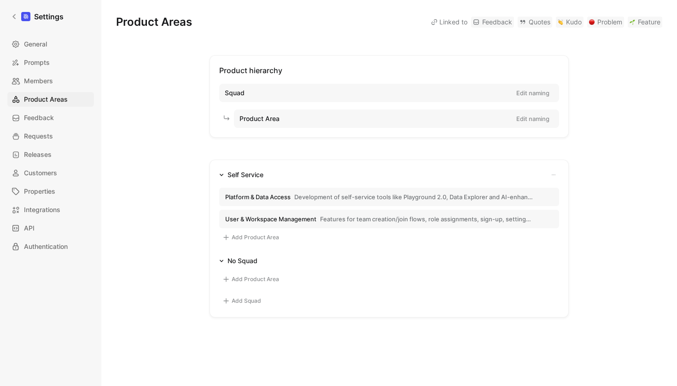
click at [0, 0] on icon "button" at bounding box center [0, 0] width 0 height 0
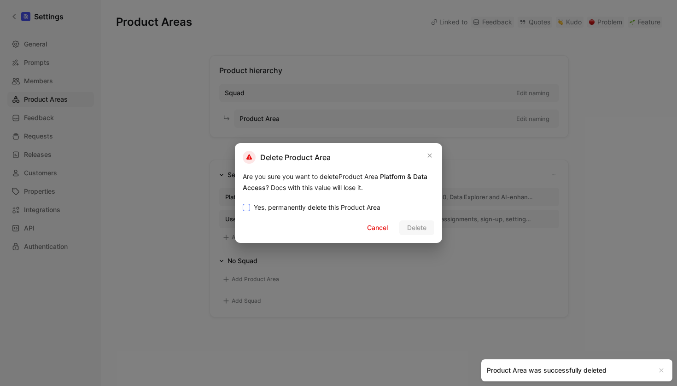
click at [351, 208] on span "Yes, permanently delete this Product Area" at bounding box center [317, 207] width 127 height 11
click at [243, 202] on input "Yes, permanently delete this Product Area" at bounding box center [243, 202] width 0 height 0
click at [421, 228] on span "Delete" at bounding box center [416, 227] width 19 height 11
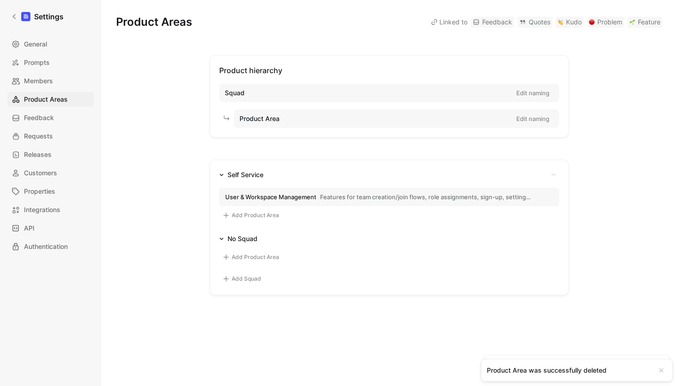
click at [0, 0] on icon "button" at bounding box center [0, 0] width 0 height 0
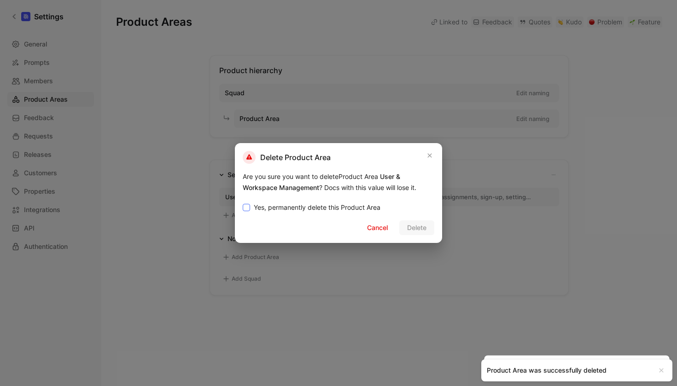
click at [365, 207] on span "Yes, permanently delete this Product Area" at bounding box center [317, 207] width 127 height 11
click at [243, 202] on input "Yes, permanently delete this Product Area" at bounding box center [243, 202] width 0 height 0
click at [408, 229] on span "Delete" at bounding box center [416, 227] width 19 height 11
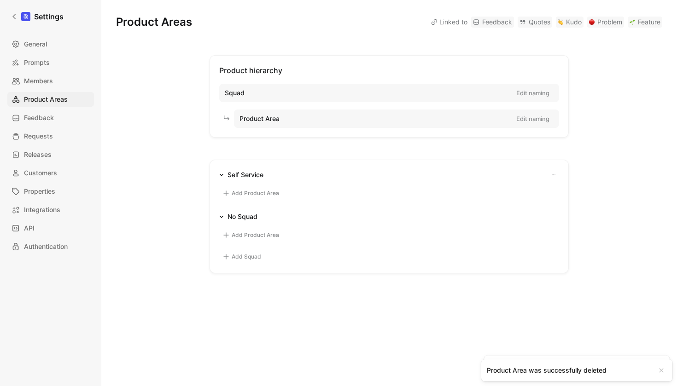
click at [554, 173] on icon "button" at bounding box center [554, 175] width 6 height 6
click at [522, 208] on span "Delete Squad" at bounding box center [527, 206] width 41 height 9
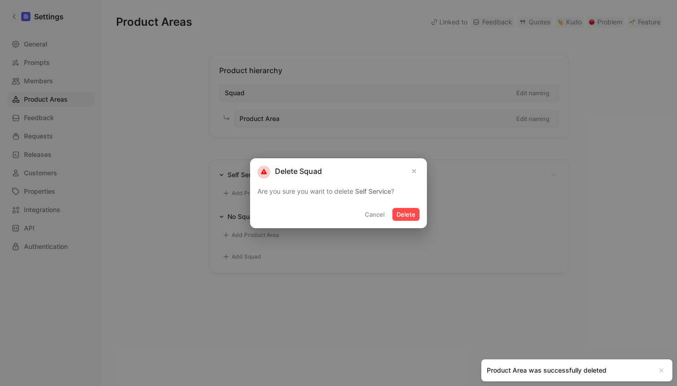
click at [411, 219] on button "Delete" at bounding box center [405, 214] width 27 height 13
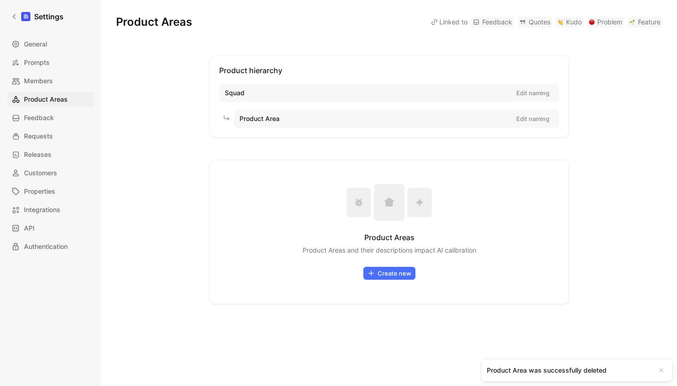
click at [481, 213] on div "Product Areas Product Areas and their descriptions impact AI calibration Create…" at bounding box center [389, 232] width 359 height 145
click at [242, 92] on span "Squad" at bounding box center [235, 92] width 20 height 11
click at [378, 274] on button "Create new" at bounding box center [389, 273] width 52 height 13
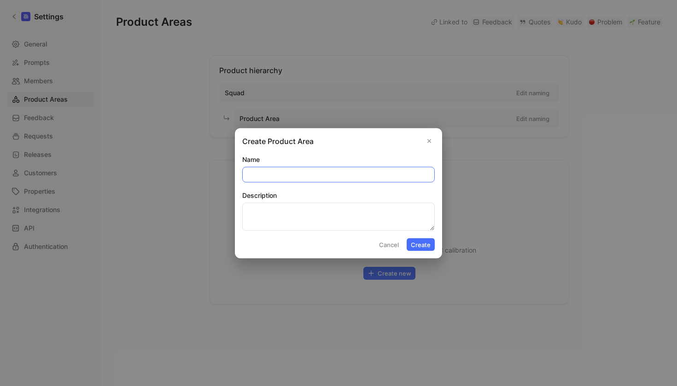
click at [266, 173] on input "Name" at bounding box center [339, 174] width 192 height 15
paste input "Data Sources & Field Coverage"
type input "Data Sources & Field Coverage"
click at [291, 210] on textarea "Description" at bounding box center [338, 217] width 192 height 28
paste textarea "Available datasets and sources, geographic coverage, new source requests and ra…"
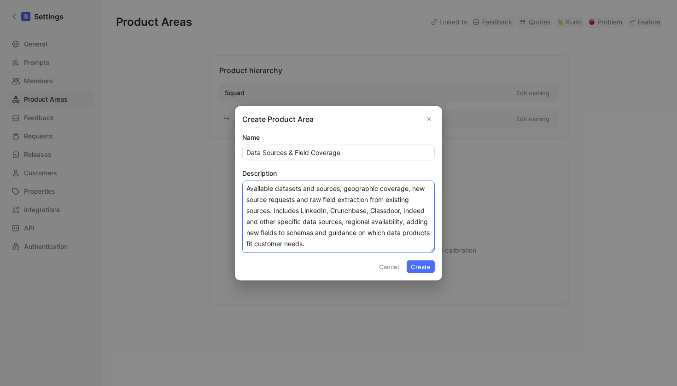
type textarea "Available datasets and sources, geographic coverage, new source requests and ra…"
click at [424, 270] on button "Create" at bounding box center [421, 266] width 28 height 13
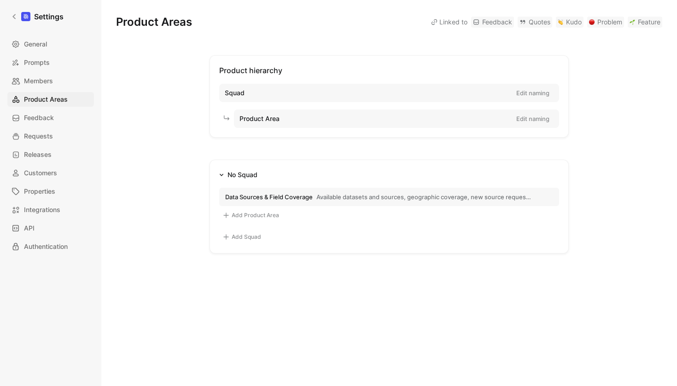
click at [249, 215] on button "Add Product Area" at bounding box center [250, 215] width 63 height 11
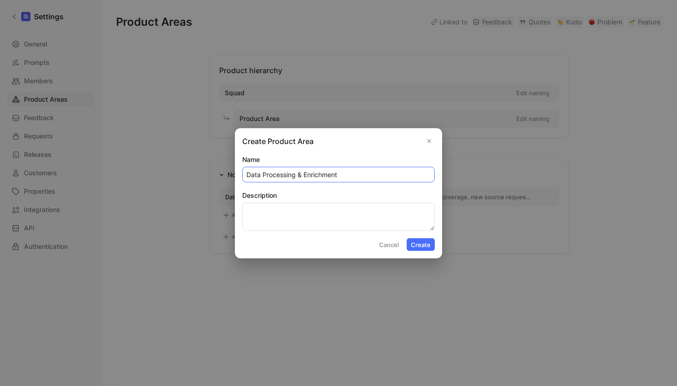
type input "Data Processing & Enrichment"
click at [280, 214] on textarea "Description" at bounding box center [338, 217] width 192 height 28
paste textarea "Data cleaning, derived field creation, multi-source processing, and enrichment …"
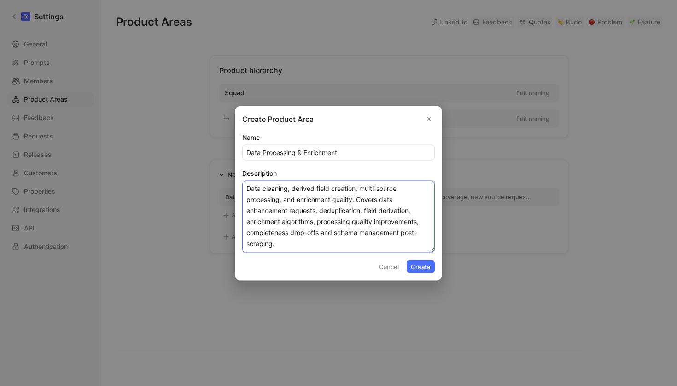
type textarea "Data cleaning, derived field creation, multi-source processing, and enrichment …"
click at [425, 266] on button "Create" at bounding box center [421, 266] width 28 height 13
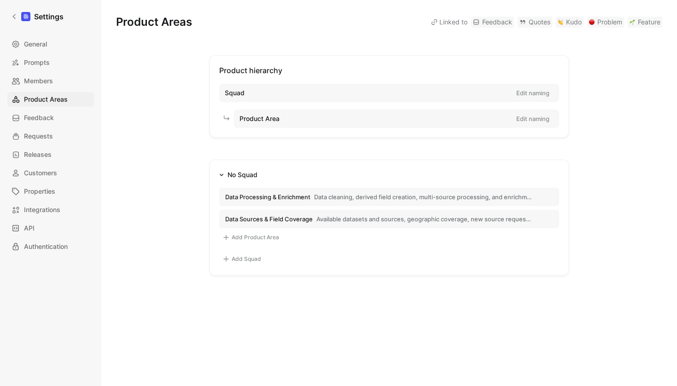
click at [246, 238] on button "Add Product Area" at bounding box center [250, 237] width 63 height 11
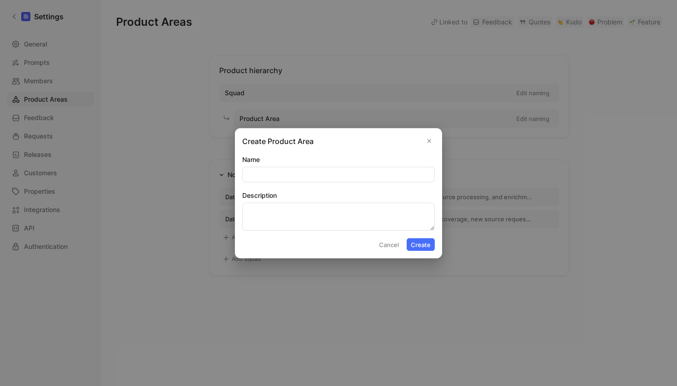
click at [289, 170] on input "Name" at bounding box center [339, 174] width 192 height 15
type input "Data Freshness & Delivery"
click at [325, 213] on textarea "Description" at bounding box center [338, 217] width 192 height 28
click at [274, 207] on textarea "Description" at bounding box center [338, 217] width 192 height 28
paste textarea "Data refresh scale and frequency, delivery timing and format issues. Includes h…"
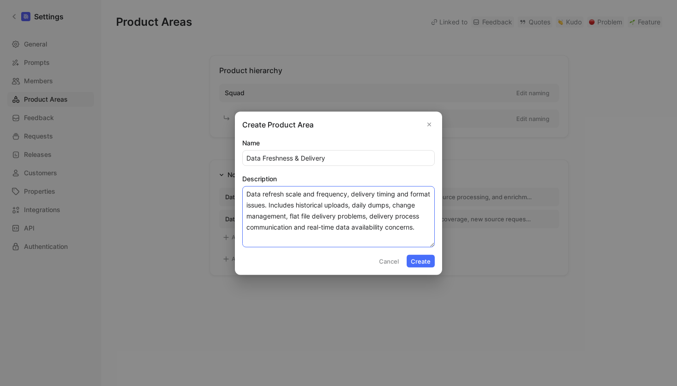
type textarea "Data refresh scale and frequency, delivery timing and format issues. Includes h…"
click at [422, 262] on button "Create" at bounding box center [421, 261] width 28 height 13
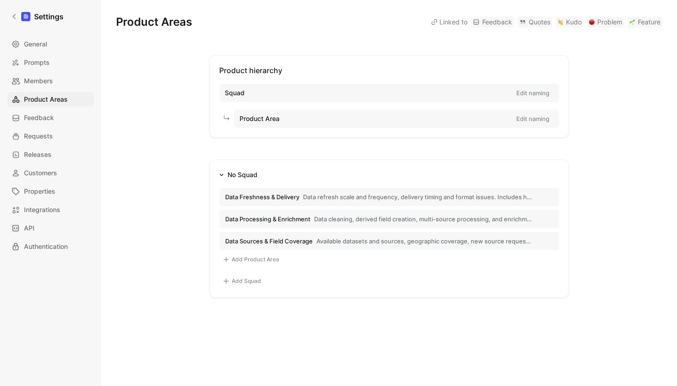
click at [244, 262] on button "Add Product Area" at bounding box center [250, 259] width 63 height 11
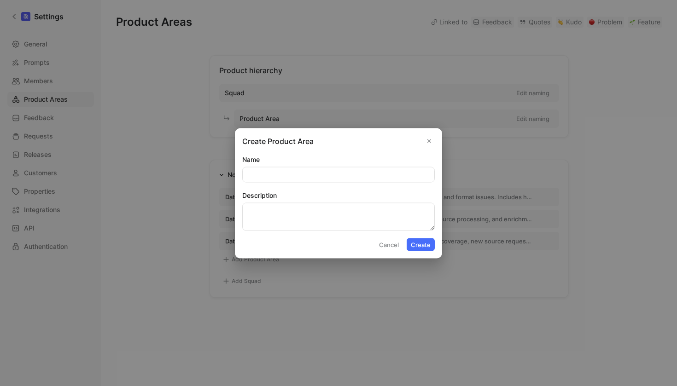
click at [286, 173] on input "Name" at bounding box center [339, 174] width 192 height 15
type input "API Features & Integration"
click at [308, 215] on textarea "Description" at bounding box center [338, 217] width 192 height 28
paste textarea "API functionality, available endpoints, feature requests, authentication and te…"
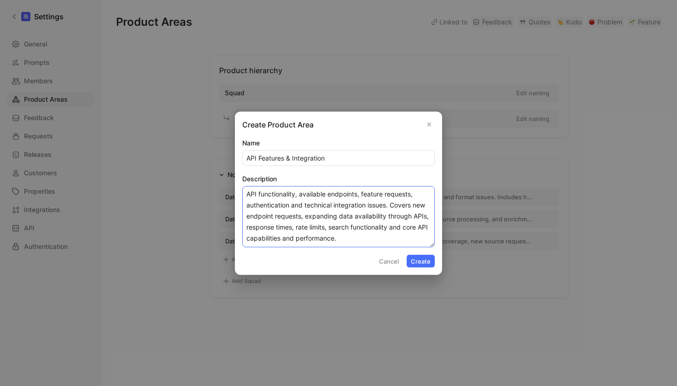
type textarea "API functionality, available endpoints, feature requests, authentication and te…"
click at [426, 261] on button "Create" at bounding box center [421, 261] width 28 height 13
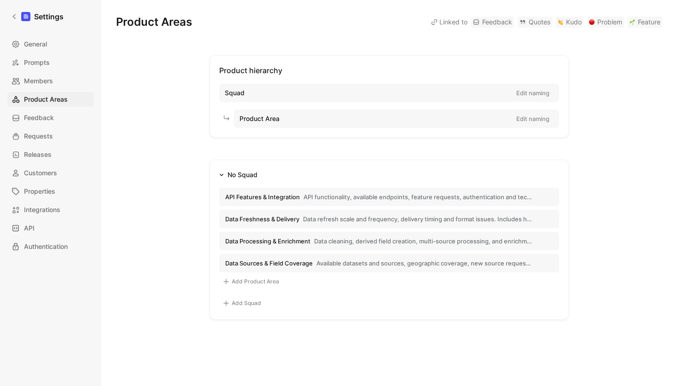
click at [255, 281] on button "Add Product Area" at bounding box center [250, 281] width 63 height 11
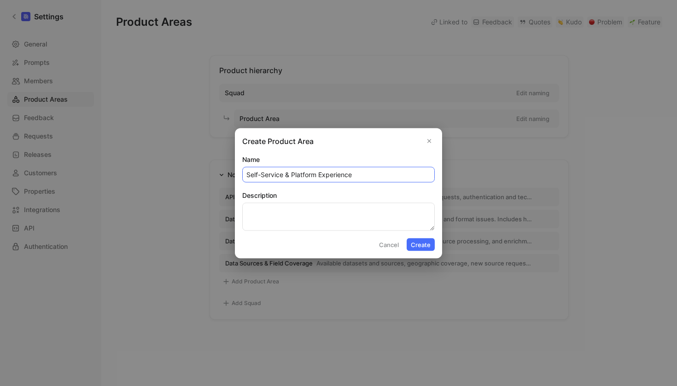
type input "Self-Service & Platform Experience"
click at [297, 218] on textarea "Description" at bounding box center [338, 217] width 192 height 28
paste textarea "Self-service UI/UX, user management, billing, account settings, data exploratio…"
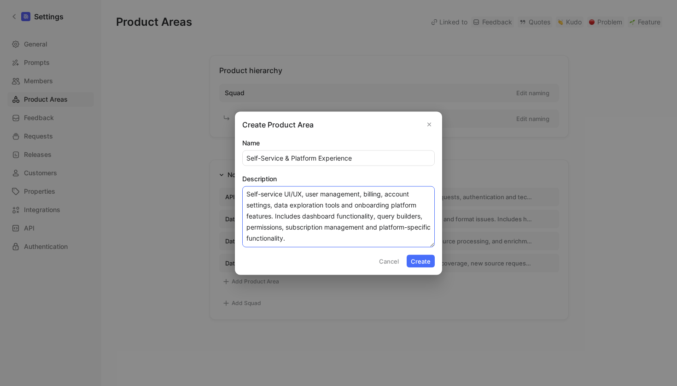
type textarea "Self-service UI/UX, user management, billing, account settings, data exploratio…"
click at [417, 258] on button "Create" at bounding box center [421, 261] width 28 height 13
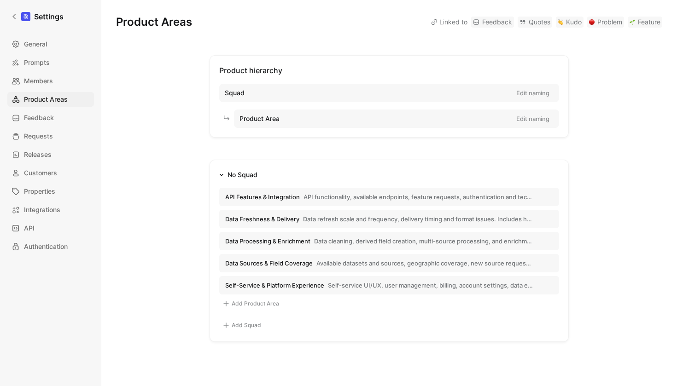
click at [245, 298] on button "Add Product Area" at bounding box center [250, 303] width 63 height 11
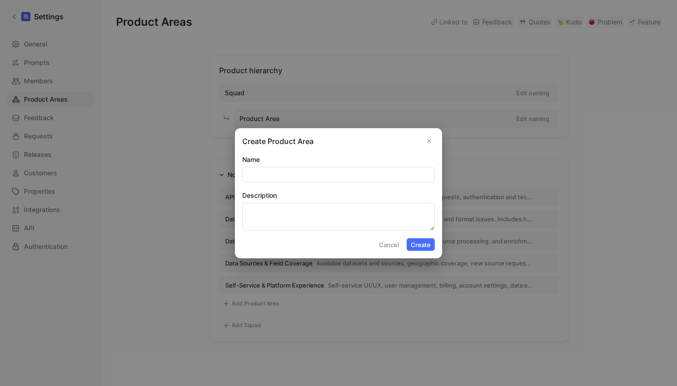
click at [326, 165] on div "Name" at bounding box center [338, 168] width 192 height 29
click at [323, 179] on input "Name" at bounding box center [339, 174] width 192 height 15
paste input "Documentation & Developer Experience"
type input "Documentation & Developer Experience"
click at [286, 209] on textarea "Description" at bounding box center [338, 217] width 192 height 28
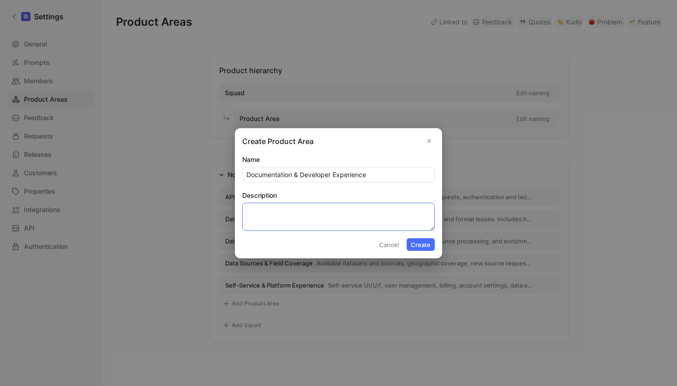
paste textarea "API documentation, flat file format guides, schema documentation, integration e…"
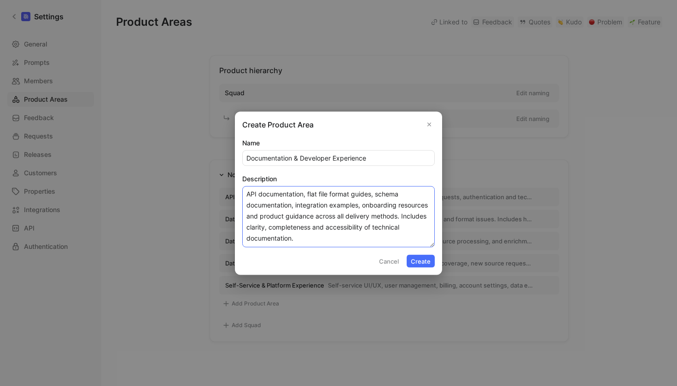
type textarea "API documentation, flat file format guides, schema documentation, integration e…"
click at [426, 262] on button "Create" at bounding box center [421, 261] width 28 height 13
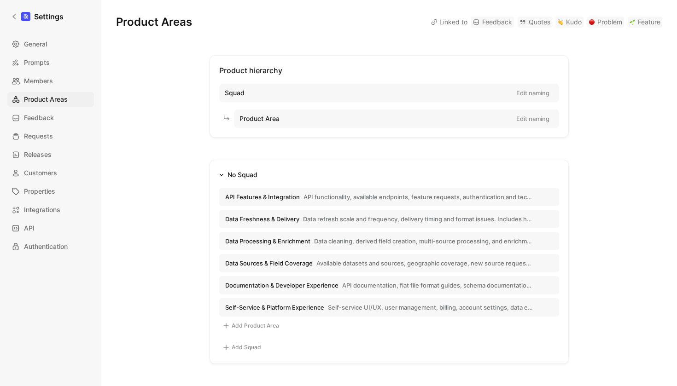
click at [652, 192] on div "Product hierarchy Squad Edit naming Product Area Edit naming No Squad API Featu…" at bounding box center [389, 209] width 546 height 309
click at [496, 240] on span "Data cleaning, derived field creation, multi-source processing, and enrichment …" at bounding box center [423, 241] width 219 height 8
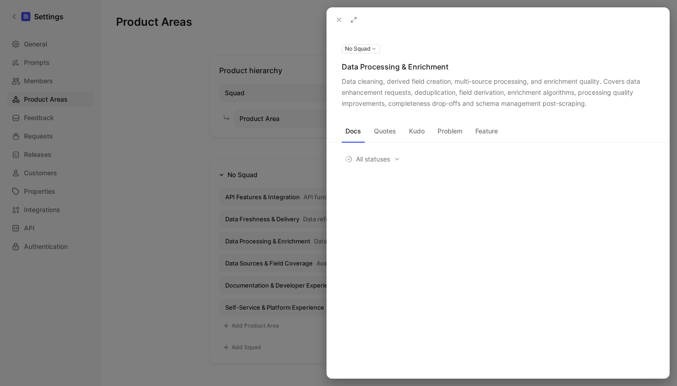
click at [515, 87] on div "Data cleaning, derived field creation, multi-source processing, and enrichment …" at bounding box center [498, 92] width 313 height 33
click at [477, 75] on div "No Squad Data Processing & Enrichment Data cleaning, derived field creation, mu…" at bounding box center [498, 76] width 342 height 66
click at [0, 0] on use at bounding box center [0, 0] width 0 height 0
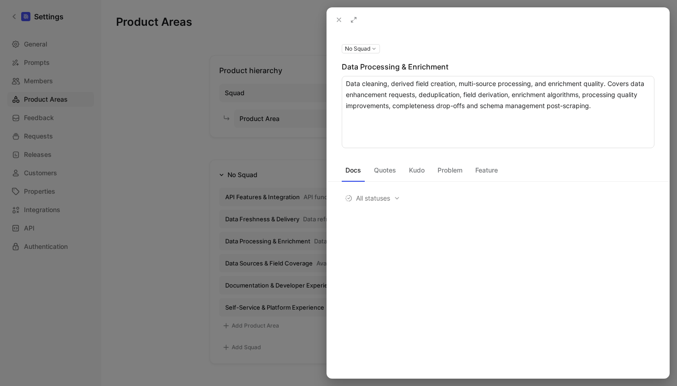
click at [461, 85] on textarea "Data cleaning, derived field creation, multi-source processing, and enrichment …" at bounding box center [498, 112] width 313 height 72
type textarea "Data cleaning, derived field creation, Multi-source/MS (MSCD, MSED, MSJD) data …"
click at [414, 117] on textarea "Data cleaning, derived field creation, Multi-source/MS (MSCD, MSED, MSJD) data …" at bounding box center [498, 112] width 313 height 72
click at [367, 50] on button "No Squad" at bounding box center [361, 48] width 38 height 9
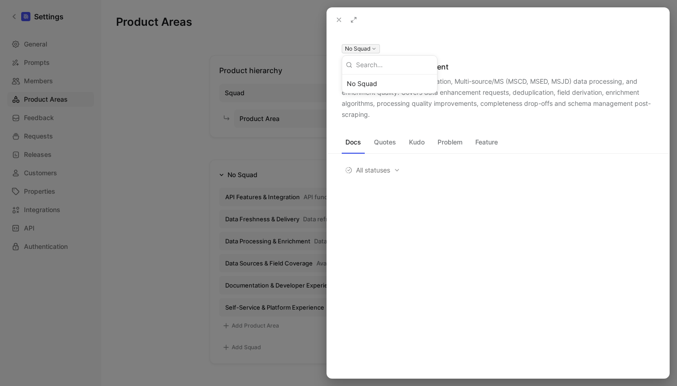
click at [350, 32] on div at bounding box center [338, 193] width 677 height 386
click at [337, 18] on icon at bounding box center [338, 19] width 7 height 7
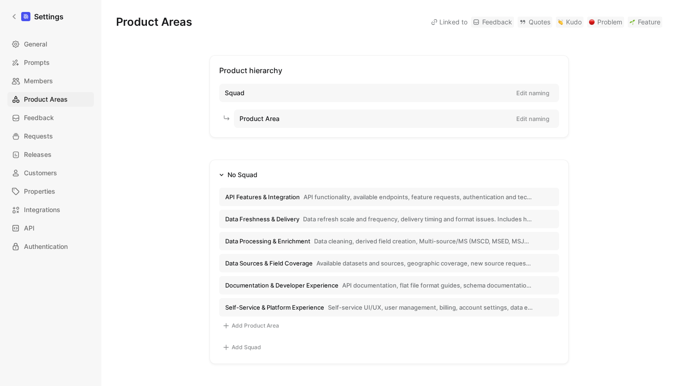
scroll to position [25, 0]
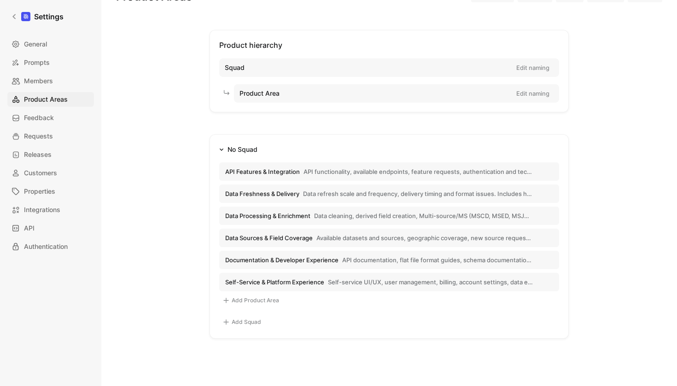
click at [468, 218] on span "Data cleaning, derived field creation, Multi-source/MS (MSCD, MSED, MSJD) data …" at bounding box center [423, 216] width 219 height 8
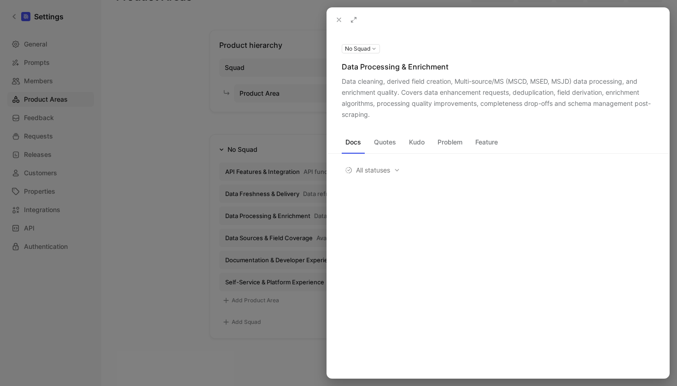
click at [502, 81] on div "Data cleaning, derived field creation, Multi-source/MS (MSCD, MSED, MSJD) data …" at bounding box center [498, 98] width 313 height 44
click at [384, 101] on div "Data cleaning, derived field creation, Multi-source/MS (MSCD, MSED, MSJD) data …" at bounding box center [498, 98] width 313 height 44
click at [387, 142] on button "Quotes" at bounding box center [384, 142] width 29 height 15
click at [356, 142] on button "Docs" at bounding box center [353, 142] width 23 height 15
click at [341, 21] on icon at bounding box center [338, 19] width 7 height 7
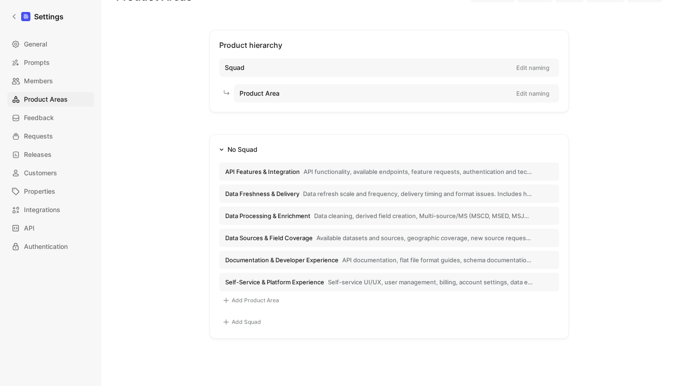
click at [304, 124] on div "Product hierarchy Squad Edit naming Product Area Edit naming No Squad API Featu…" at bounding box center [389, 184] width 546 height 309
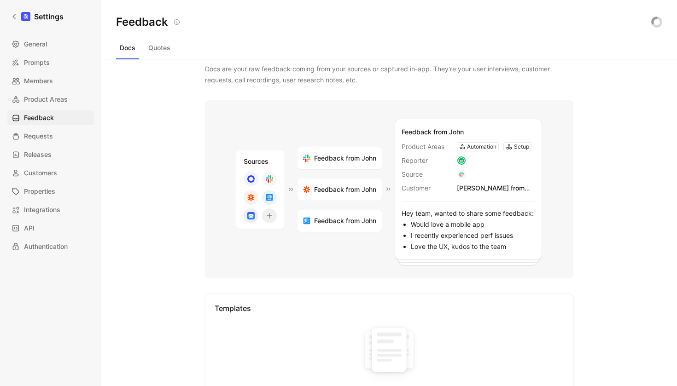
scroll to position [25, 0]
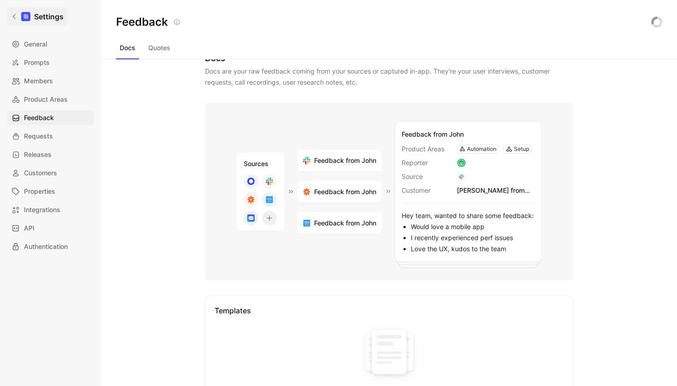
click at [12, 12] on link "Settings" at bounding box center [37, 16] width 60 height 18
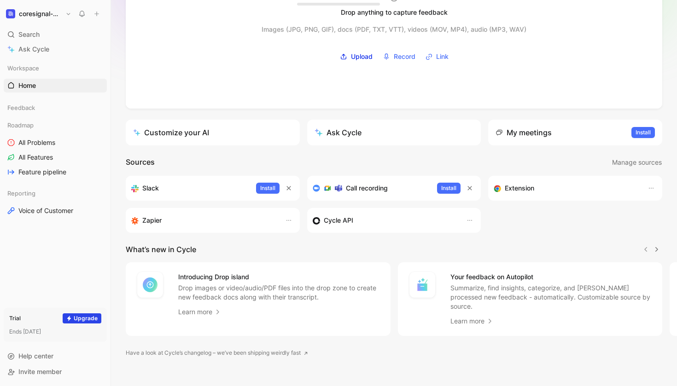
scroll to position [93, 0]
click at [353, 256] on section "What’s new in Cycle Introducing Drop island Drop images or video/audio/PDF file…" at bounding box center [394, 291] width 566 height 92
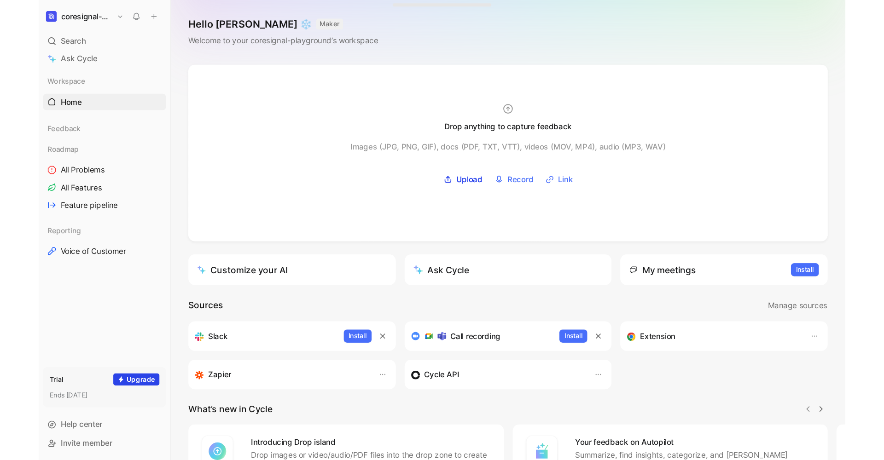
scroll to position [0, 0]
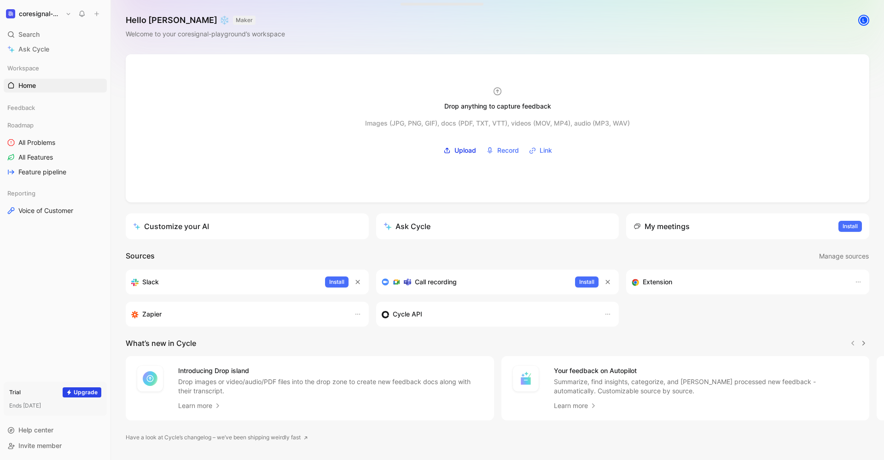
click at [116, 317] on div "Drop anything to capture feedback Images (JPG, PNG, GIF), docs (PDF, TXT, VTT),…" at bounding box center [497, 266] width 773 height 425
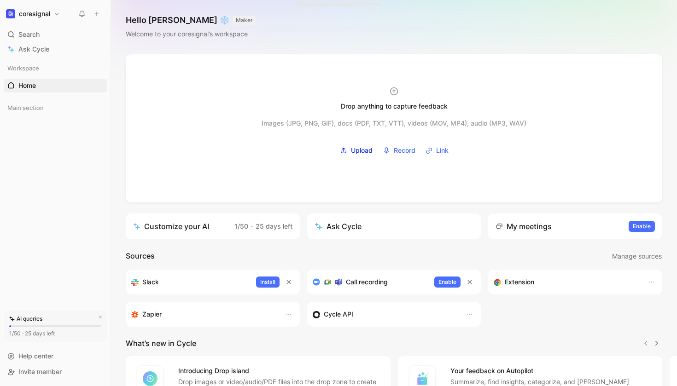
click at [47, 14] on h1 "coresignal" at bounding box center [34, 14] width 31 height 8
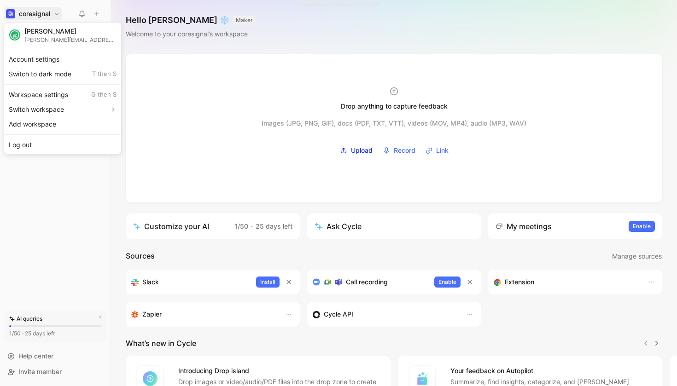
click at [260, 28] on div at bounding box center [338, 193] width 677 height 386
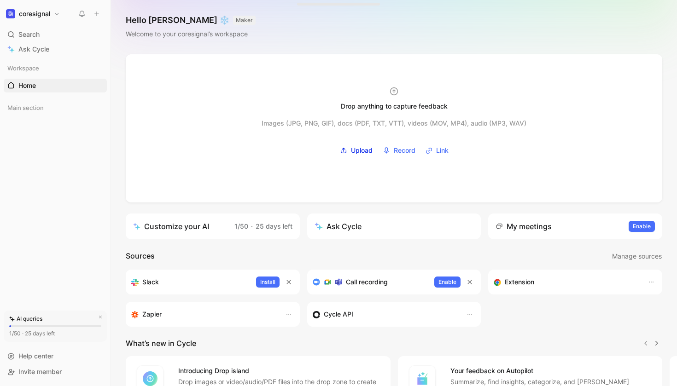
click at [349, 29] on div "Hello Lukas ❄️ MAKER Welcome to your coresignal’s workspace" at bounding box center [394, 27] width 566 height 54
click at [57, 12] on button "coresignal" at bounding box center [33, 13] width 58 height 13
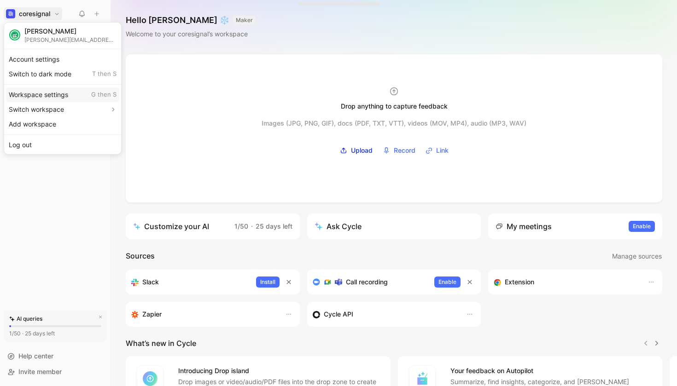
click at [46, 97] on div "Workspace settings G then S" at bounding box center [62, 94] width 113 height 15
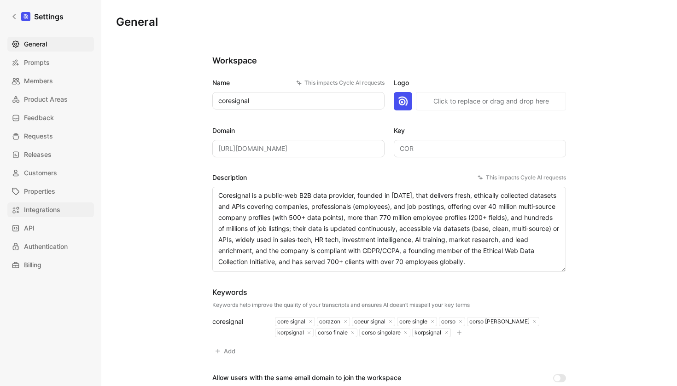
click at [48, 213] on span "Integrations" at bounding box center [42, 209] width 36 height 11
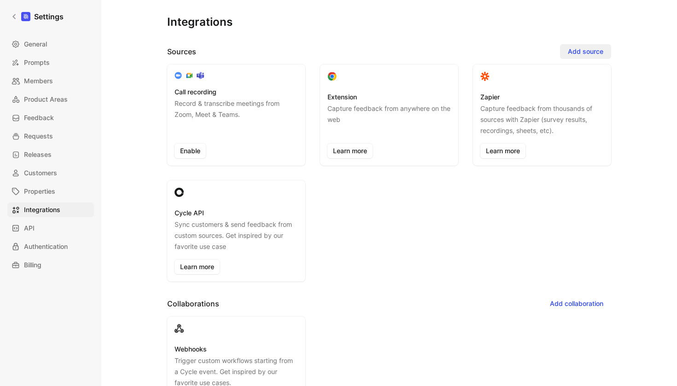
click at [595, 53] on span "Add source" at bounding box center [585, 51] width 35 height 11
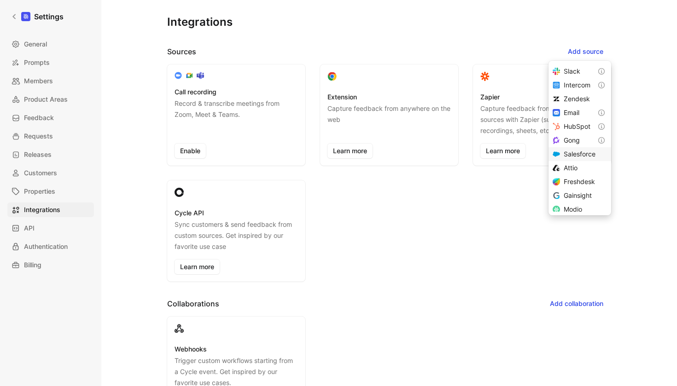
click at [573, 159] on div "Salesforce" at bounding box center [584, 154] width 40 height 11
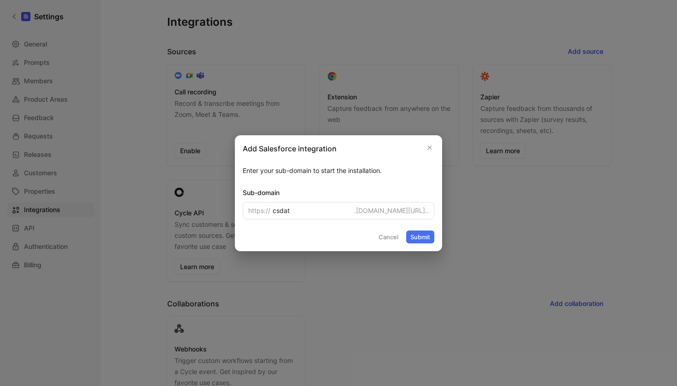
type input "csdata"
click at [417, 239] on button "Submit" at bounding box center [420, 237] width 28 height 13
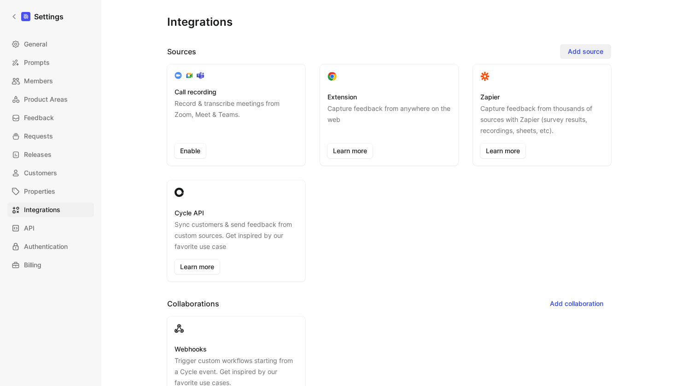
click at [583, 47] on span "Add source" at bounding box center [585, 51] width 35 height 11
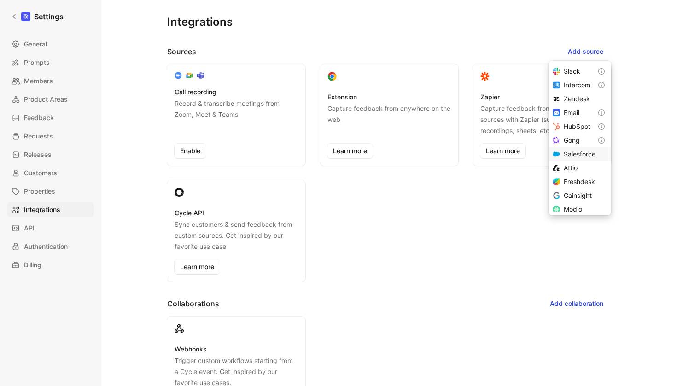
click at [572, 155] on span "Salesforce" at bounding box center [580, 154] width 32 height 8
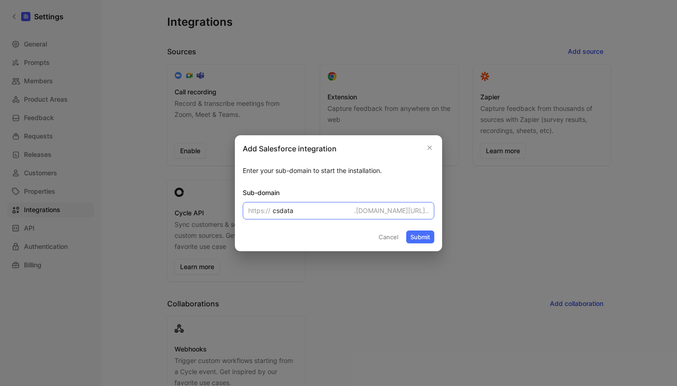
type input "csdata"
click at [428, 238] on button "Submit" at bounding box center [420, 237] width 28 height 13
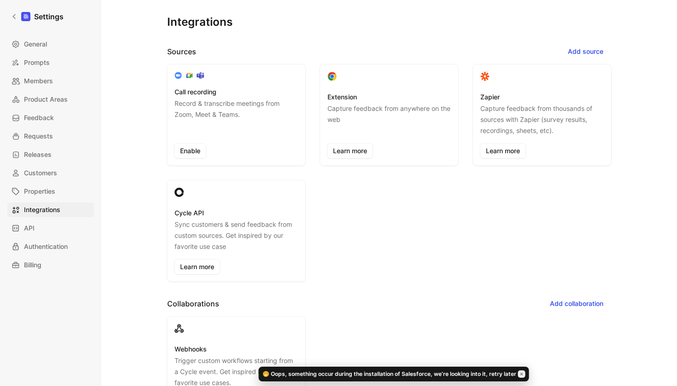
click at [522, 373] on icon "button" at bounding box center [522, 375] width 4 height 4
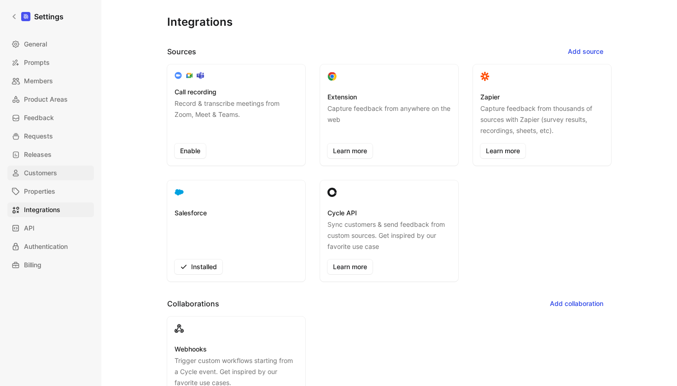
click at [43, 174] on span "Customers" at bounding box center [40, 173] width 33 height 11
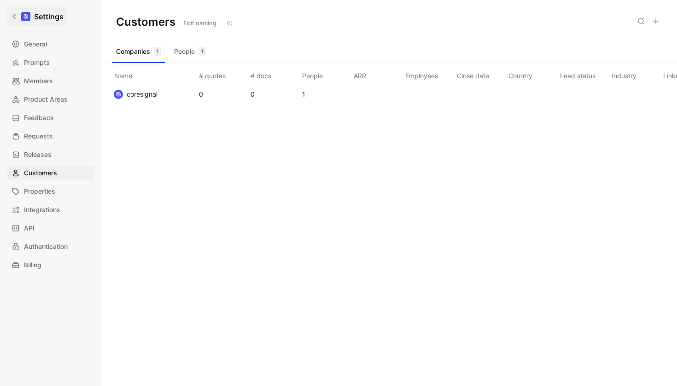
click at [33, 17] on link "Settings" at bounding box center [37, 16] width 60 height 18
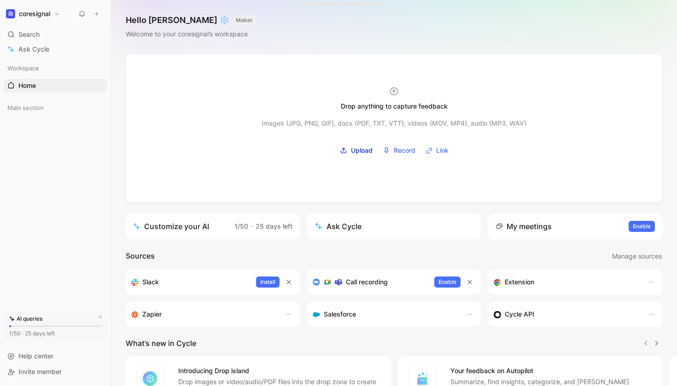
click at [52, 14] on button "coresignal" at bounding box center [33, 13] width 58 height 13
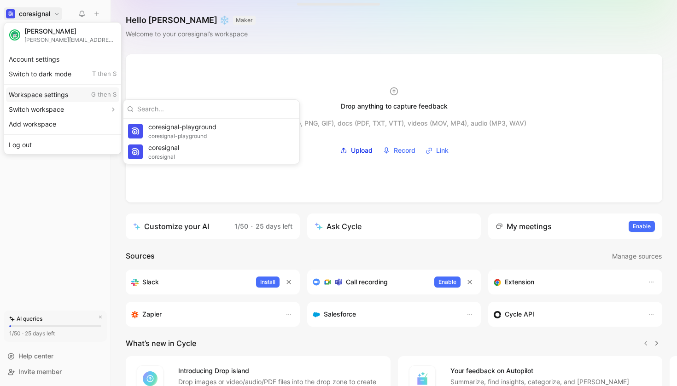
click at [53, 98] on div "Workspace settings G then S" at bounding box center [62, 94] width 113 height 15
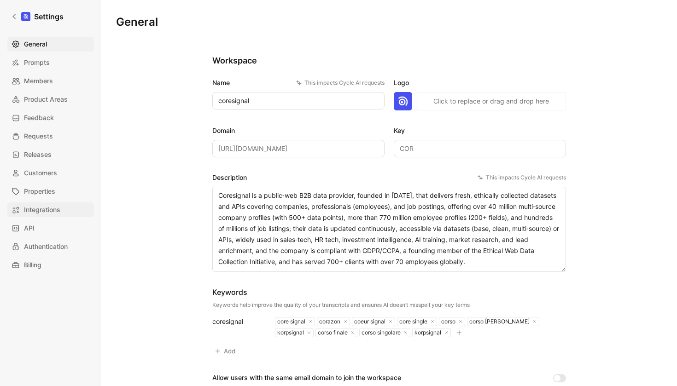
click at [46, 211] on span "Integrations" at bounding box center [42, 209] width 36 height 11
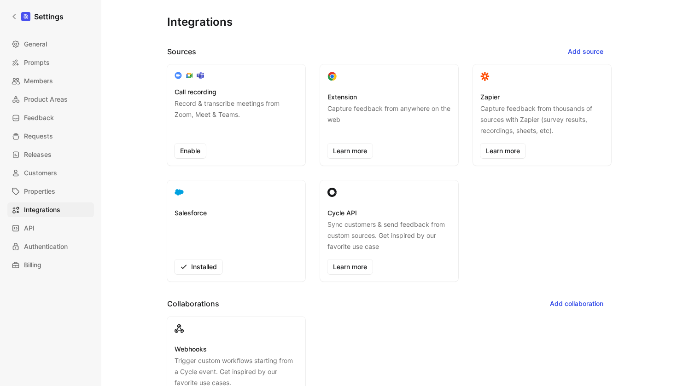
click at [227, 205] on div "Salesforce Installed" at bounding box center [236, 231] width 138 height 101
click at [514, 205] on div "Call recording Record & transcribe meetings from Zoom, Meet & Teams. Enable Ext…" at bounding box center [389, 172] width 444 height 217
click at [183, 203] on div "Salesforce Installed" at bounding box center [236, 231] width 138 height 101
click at [544, 222] on div "Call recording Record & transcribe meetings from Zoom, Meet & Teams. Enable Ext…" at bounding box center [389, 172] width 444 height 217
click at [599, 209] on div "Call recording Record & transcribe meetings from Zoom, Meet & Teams. Enable Ext…" at bounding box center [389, 172] width 444 height 217
